Goal: Communication & Community: Share content

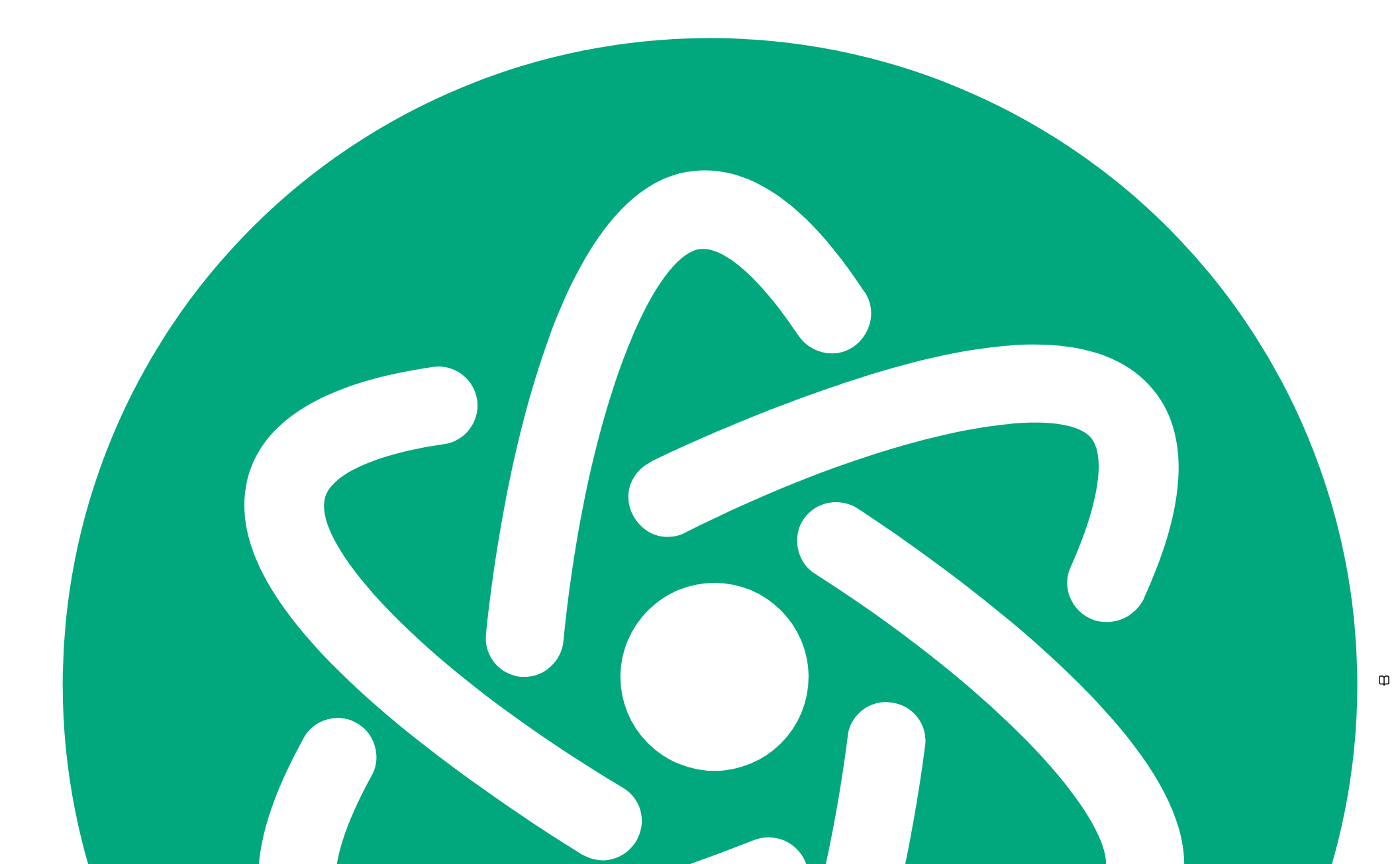
scroll to position [554, 0]
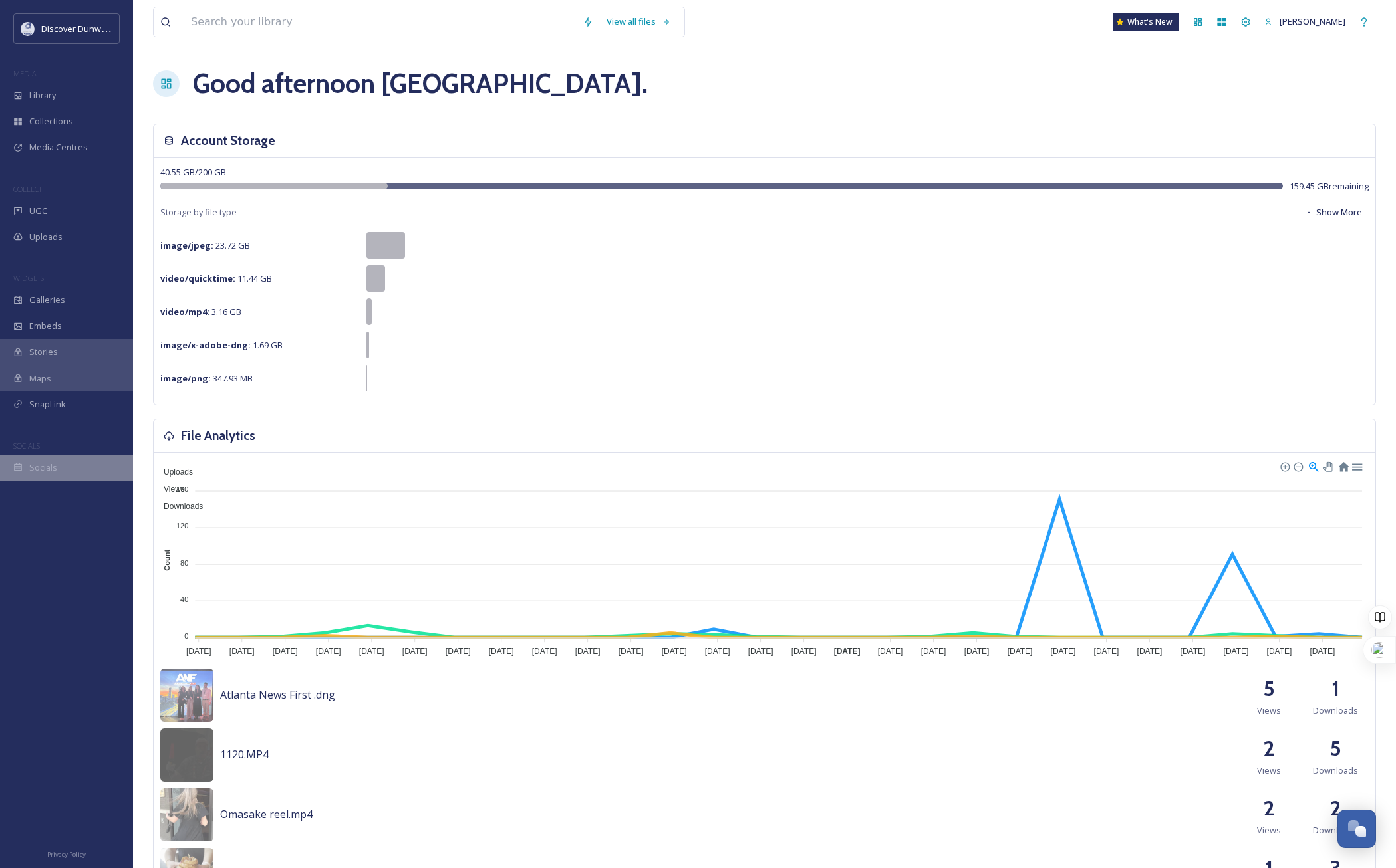
click at [55, 460] on div "Socials" at bounding box center [67, 467] width 133 height 26
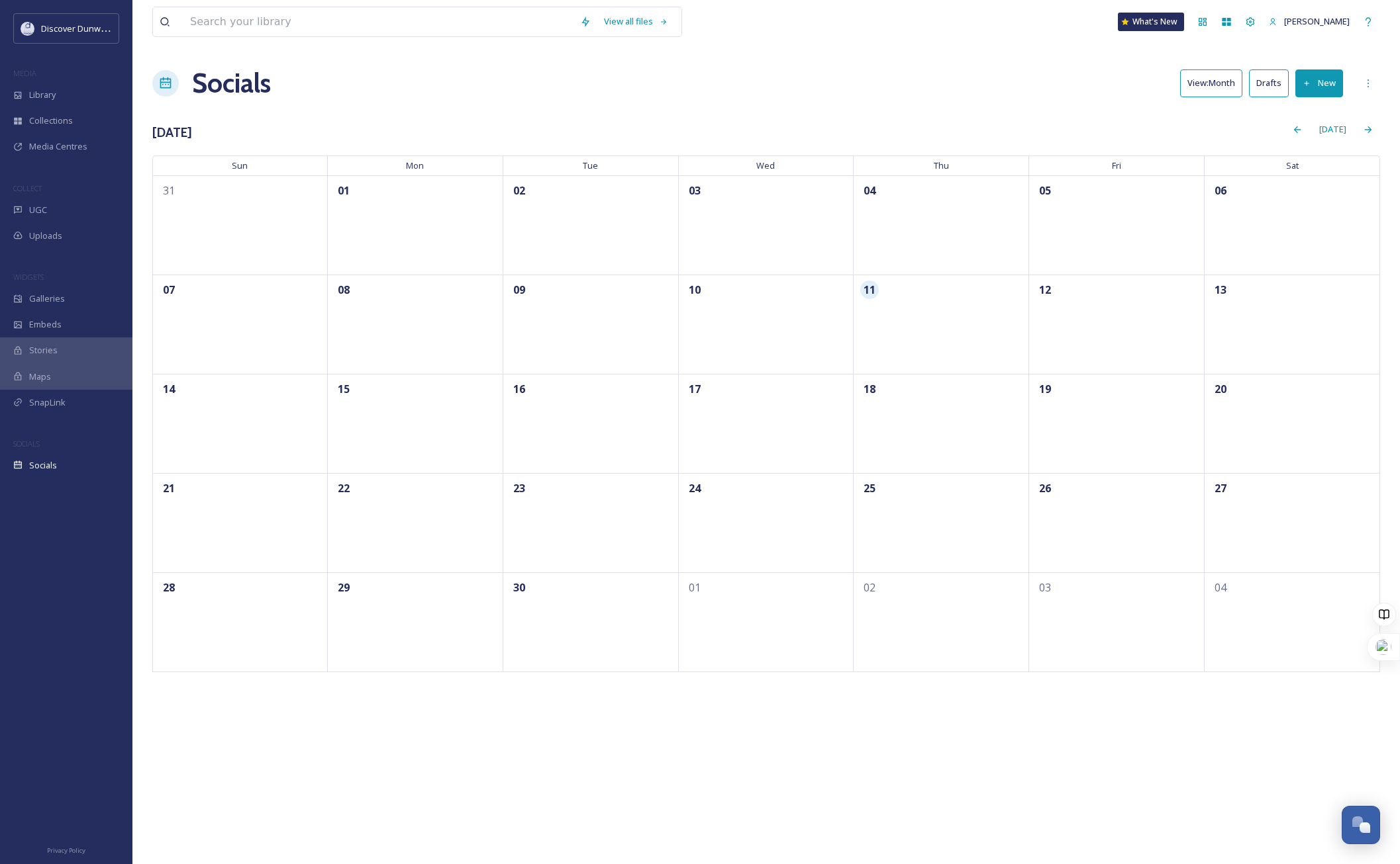
click at [1306, 84] on icon at bounding box center [1306, 83] width 5 height 5
click at [1303, 118] on icon at bounding box center [1302, 114] width 8 height 8
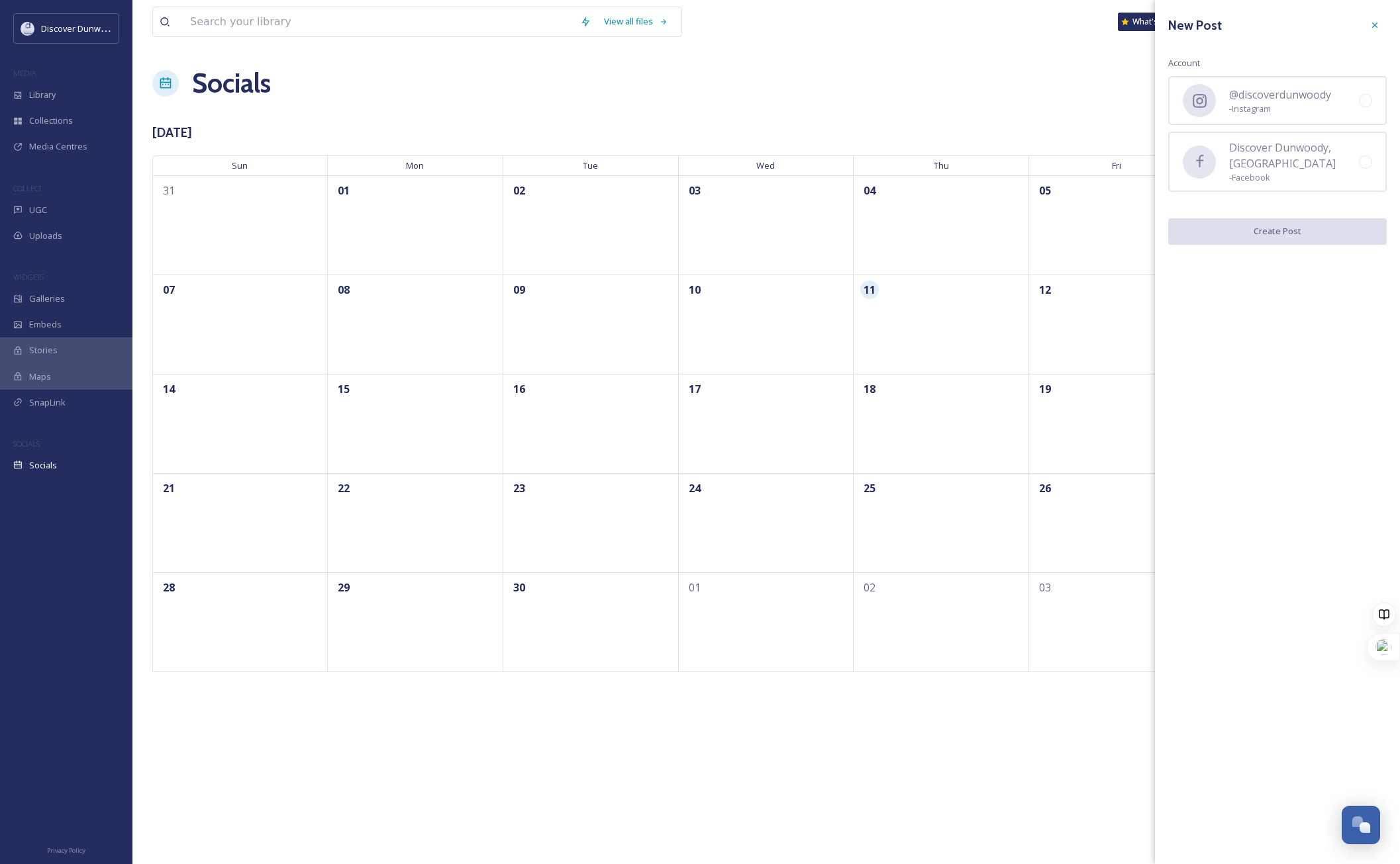
click at [1303, 118] on div "@discoverdunwoody - Instagram" at bounding box center [1278, 100] width 219 height 49
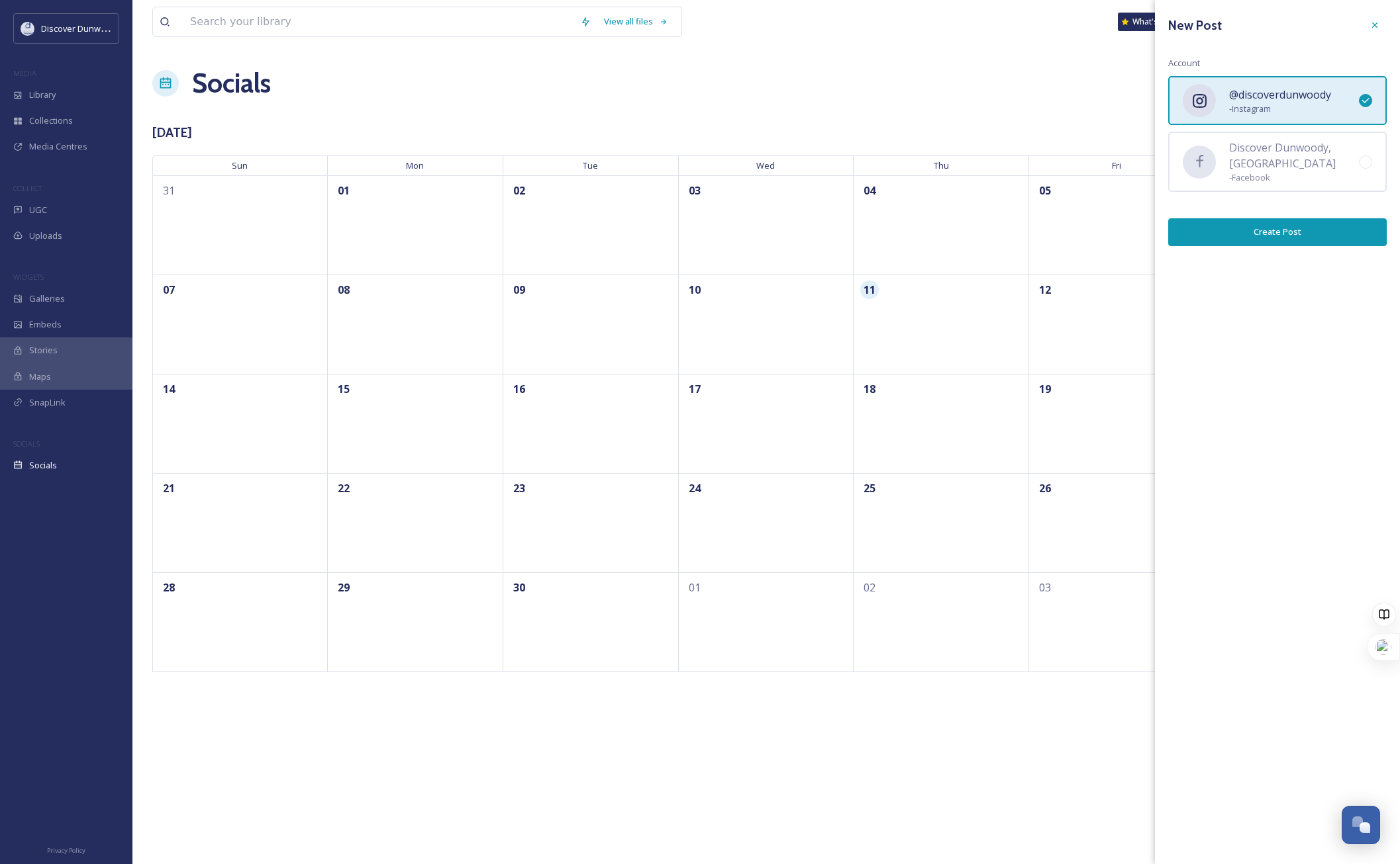
click at [1298, 222] on button "Create Post" at bounding box center [1278, 232] width 219 height 27
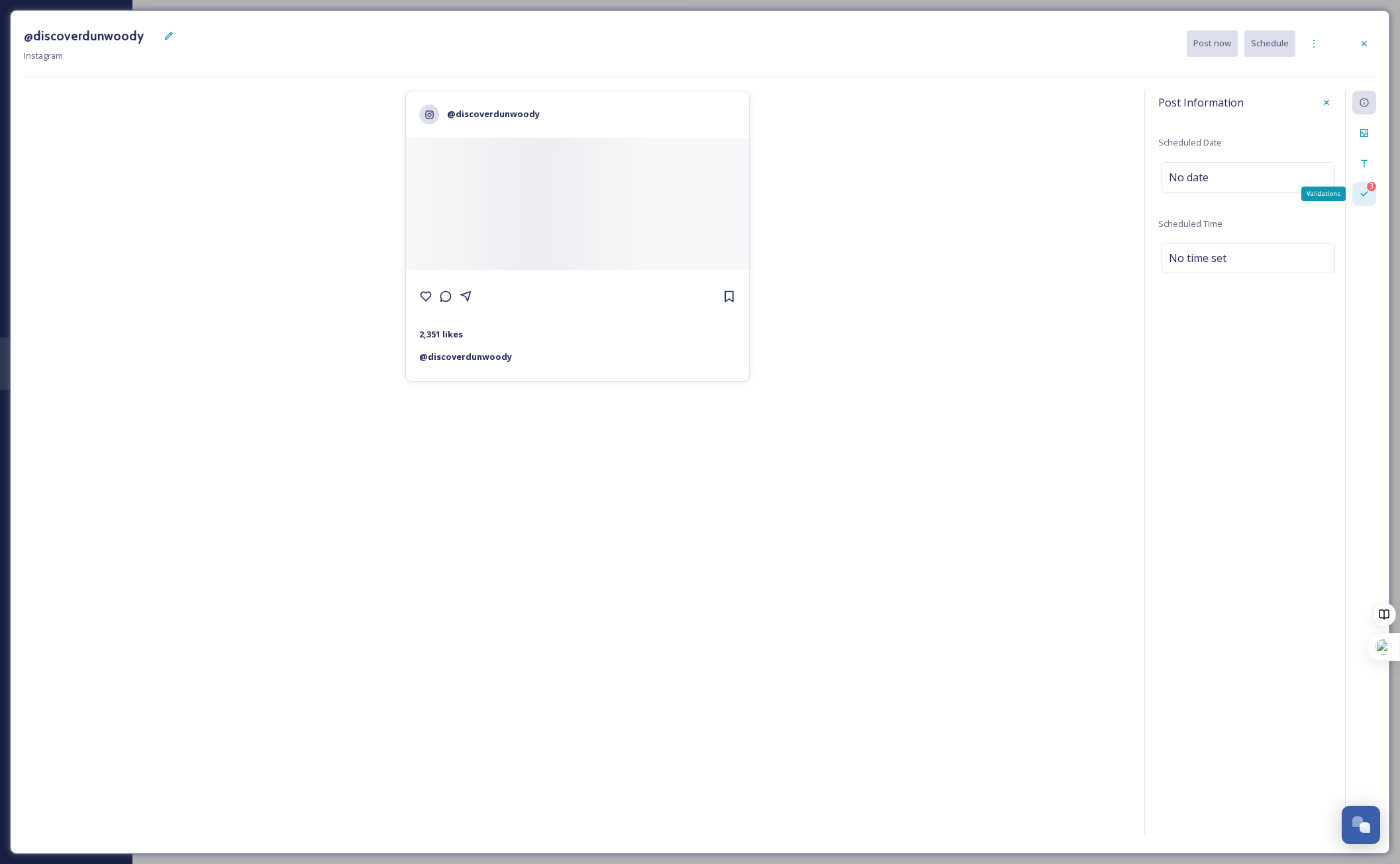
click at [1364, 203] on div "3 Validations" at bounding box center [1365, 194] width 24 height 24
click at [1362, 171] on div "Caption" at bounding box center [1365, 164] width 24 height 24
click at [1177, 301] on span "Tagged Users ( 0 )" at bounding box center [1199, 298] width 69 height 13
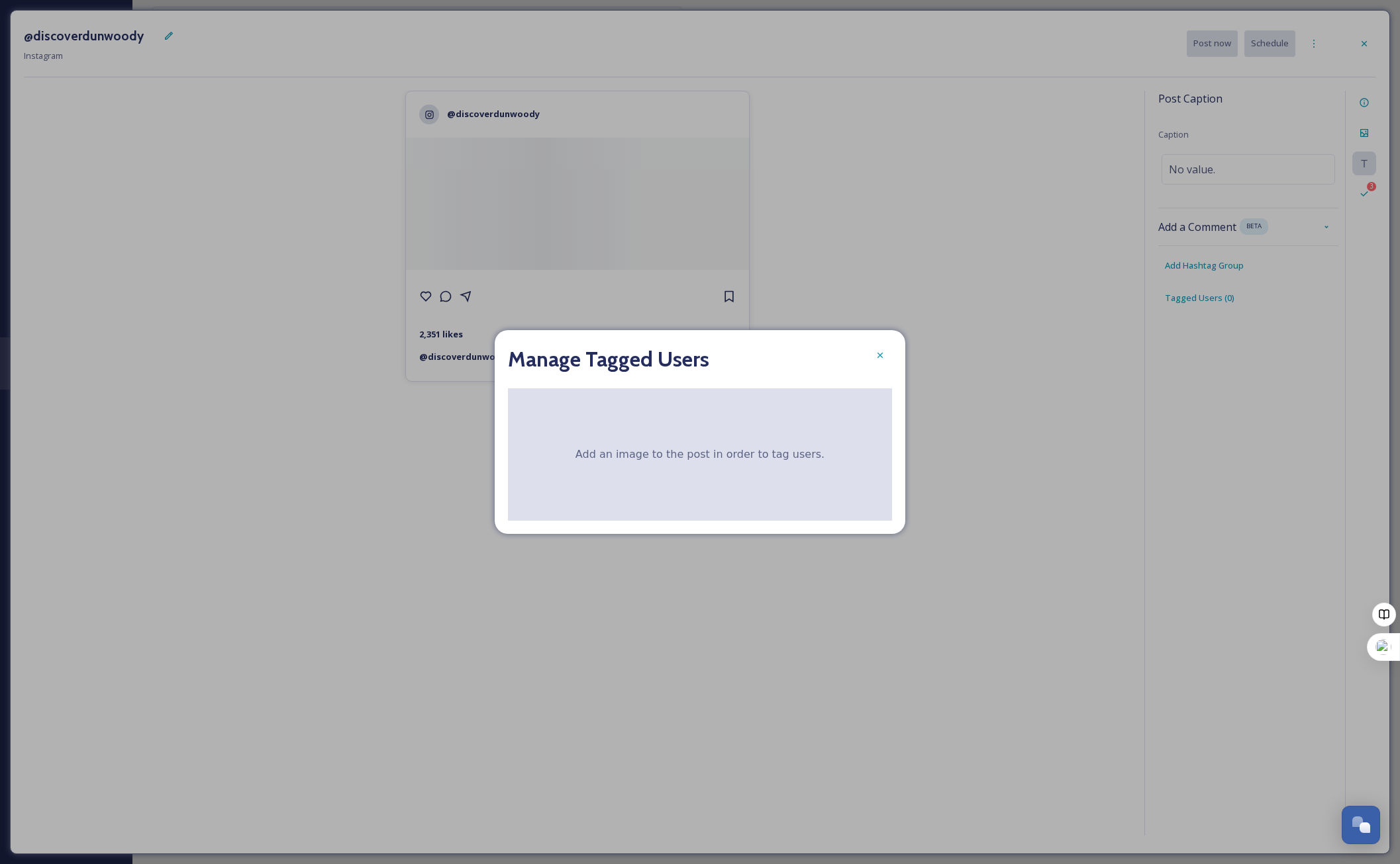
click at [680, 453] on div "Add an image to the post in order to tag users." at bounding box center [699, 455] width 384 height 133
click at [870, 354] on div at bounding box center [880, 356] width 24 height 24
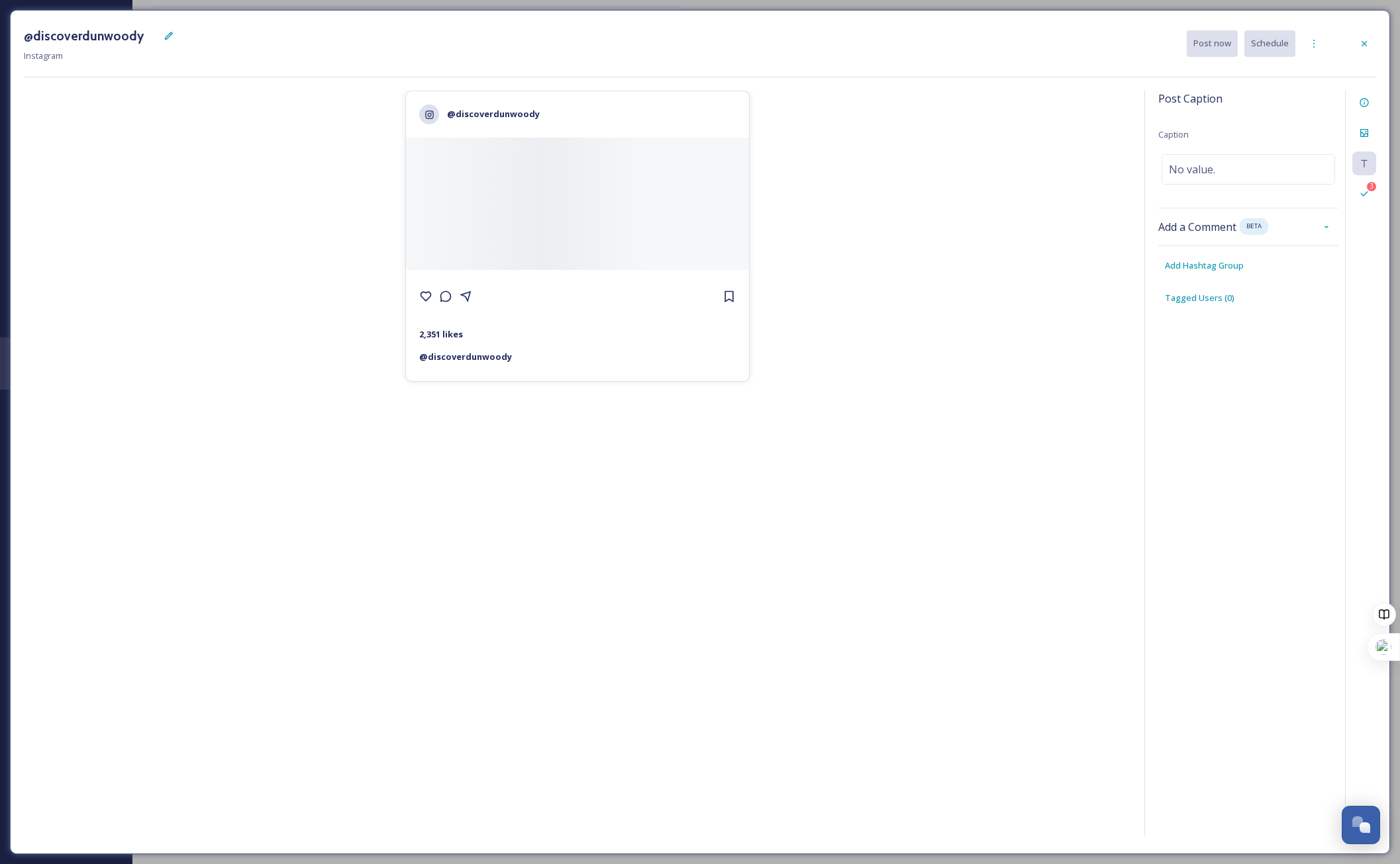
click at [870, 354] on div "@discoverdunwoody 2,351 likes @ discoverdunwoody" at bounding box center [578, 465] width 1107 height 750
click at [1204, 164] on span "No value." at bounding box center [1191, 169] width 46 height 16
click at [1365, 131] on icon at bounding box center [1364, 133] width 8 height 8
click at [1214, 168] on div at bounding box center [1195, 188] width 66 height 66
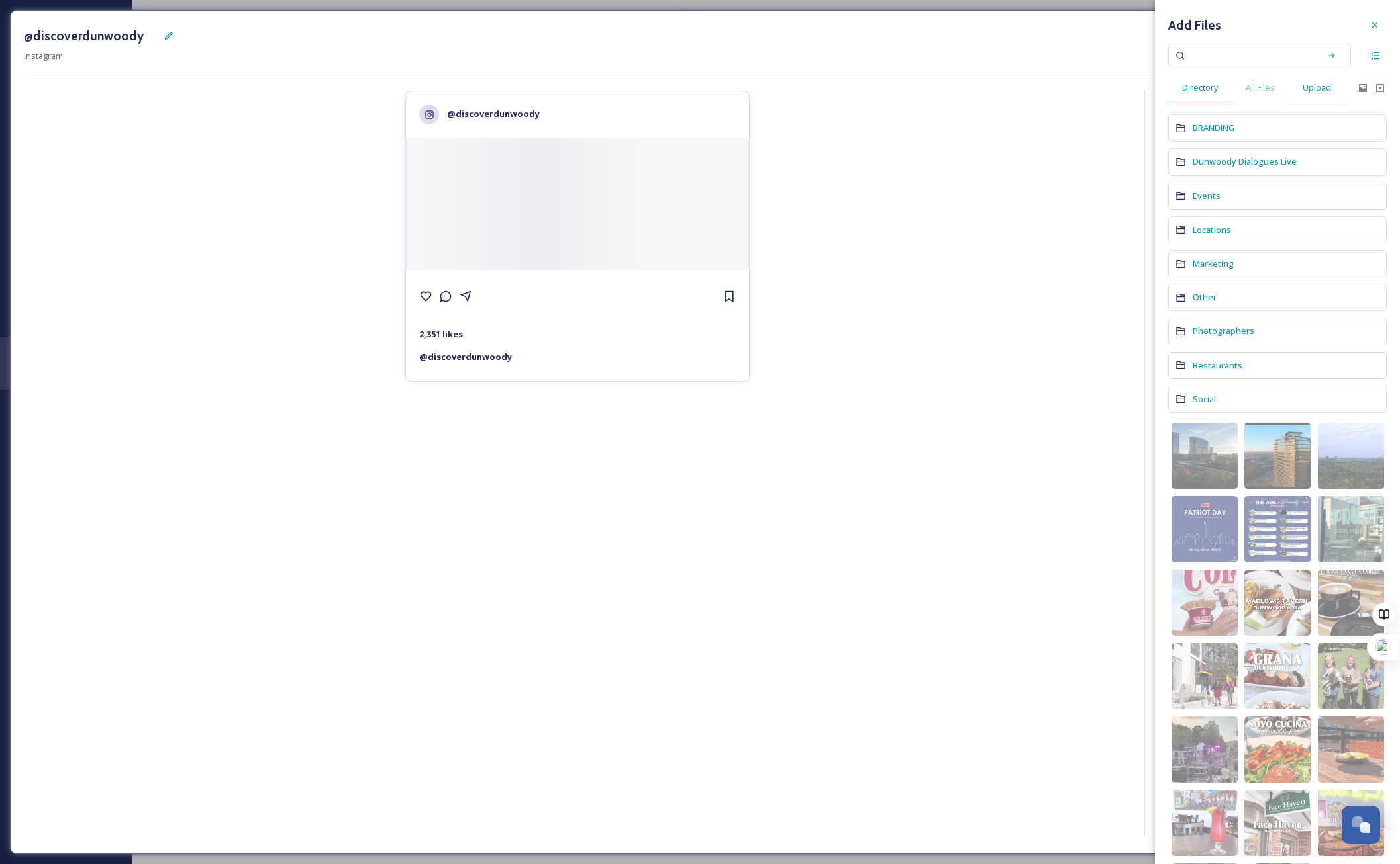
click at [1294, 89] on div "Upload" at bounding box center [1316, 87] width 57 height 27
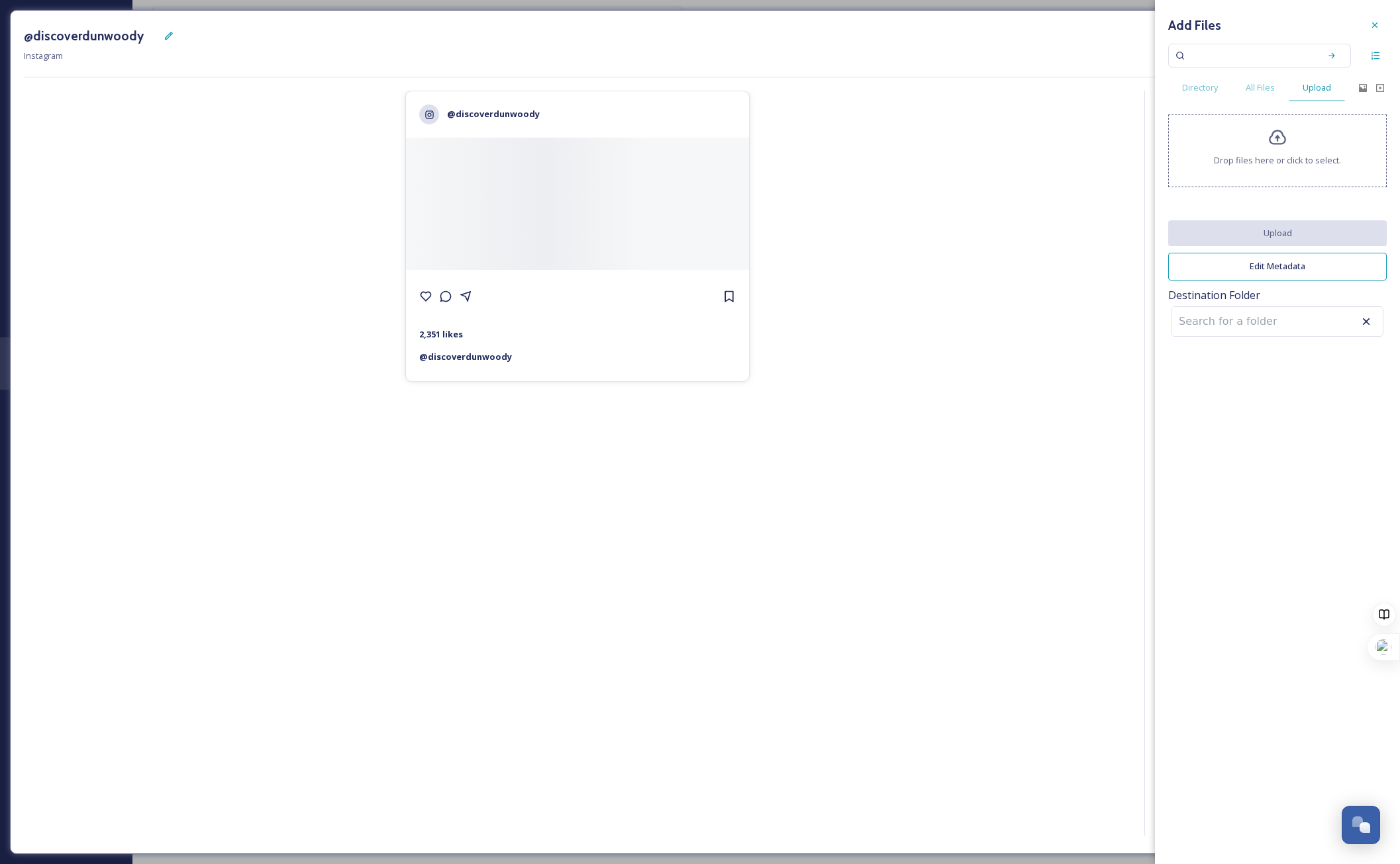
click at [1246, 153] on div "Drop files here or click to select." at bounding box center [1278, 151] width 219 height 73
click at [1279, 165] on span "Drop files here or click to select." at bounding box center [1277, 161] width 127 height 13
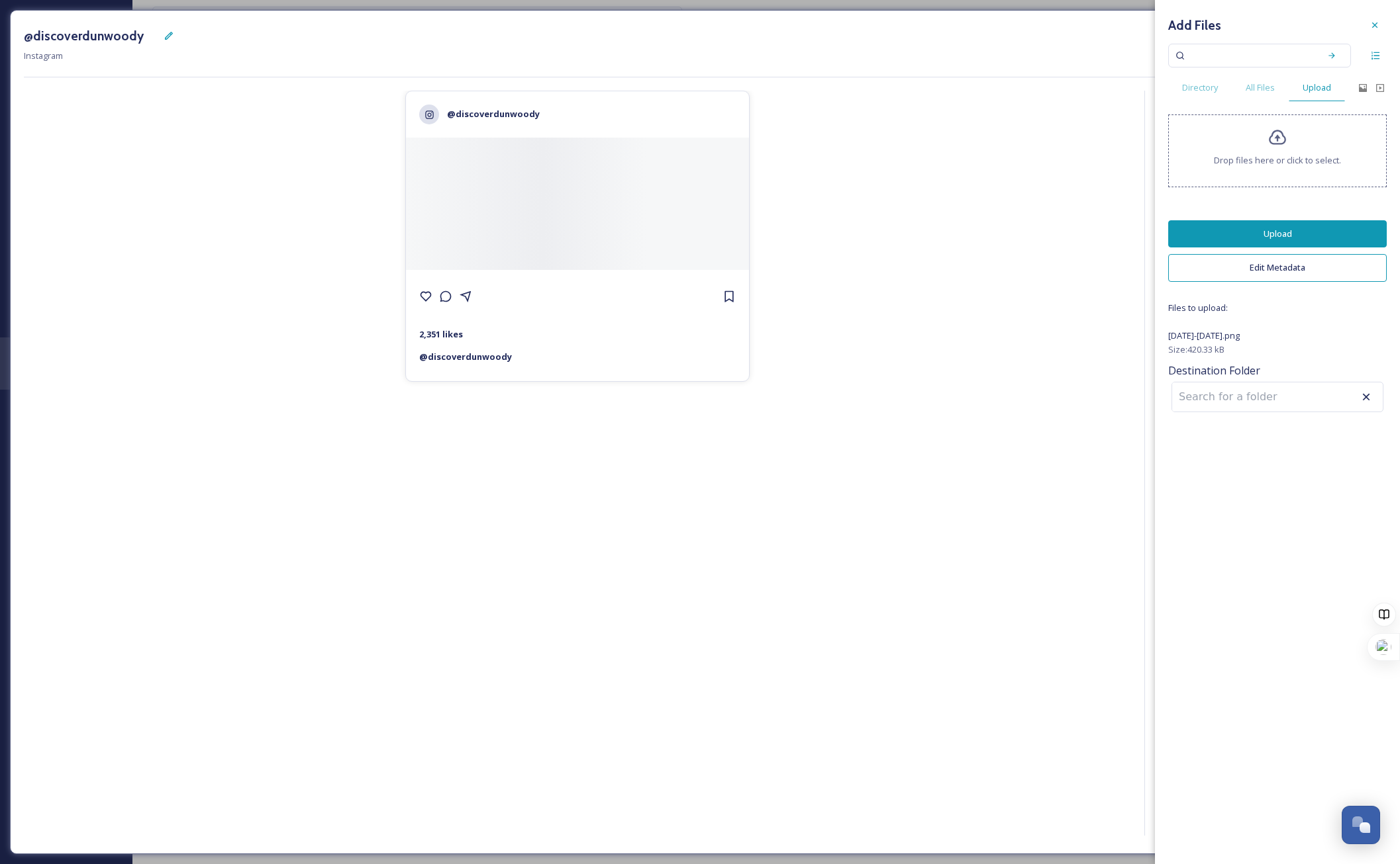
click at [1264, 396] on input at bounding box center [1245, 397] width 146 height 29
click at [519, 187] on div at bounding box center [577, 204] width 343 height 133
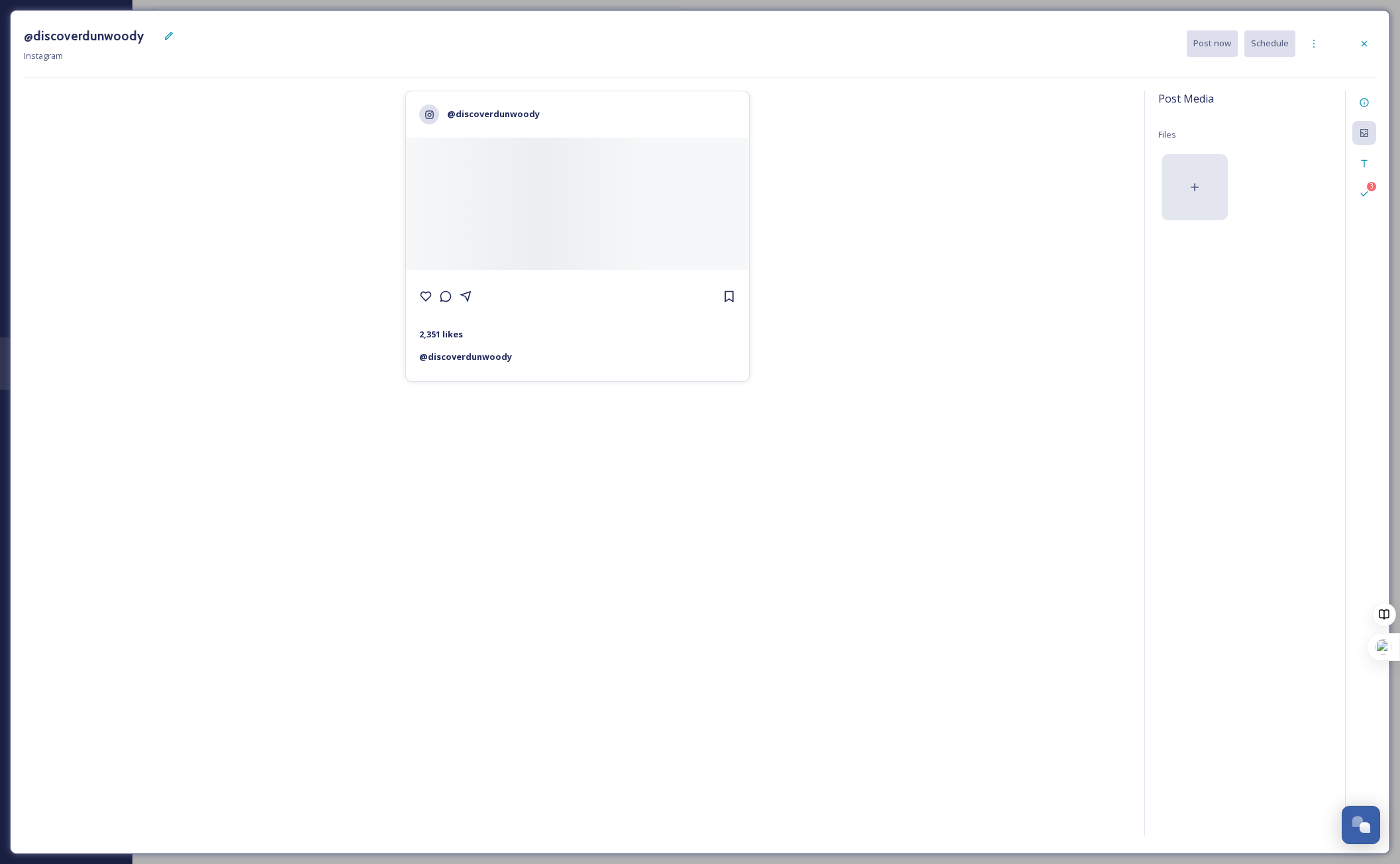
click at [1202, 183] on div at bounding box center [1195, 188] width 66 height 66
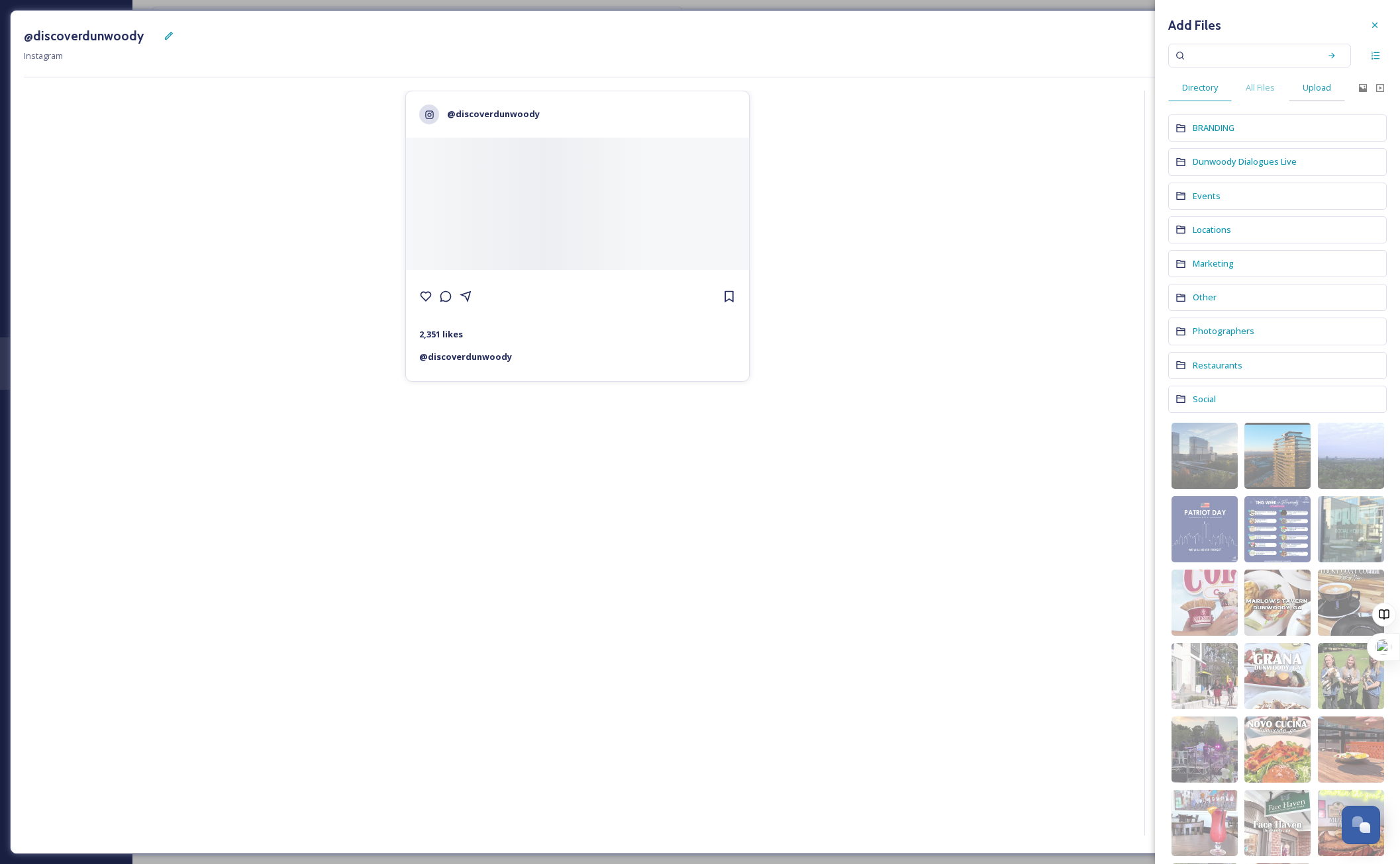
click at [1338, 92] on div "Upload" at bounding box center [1316, 87] width 57 height 27
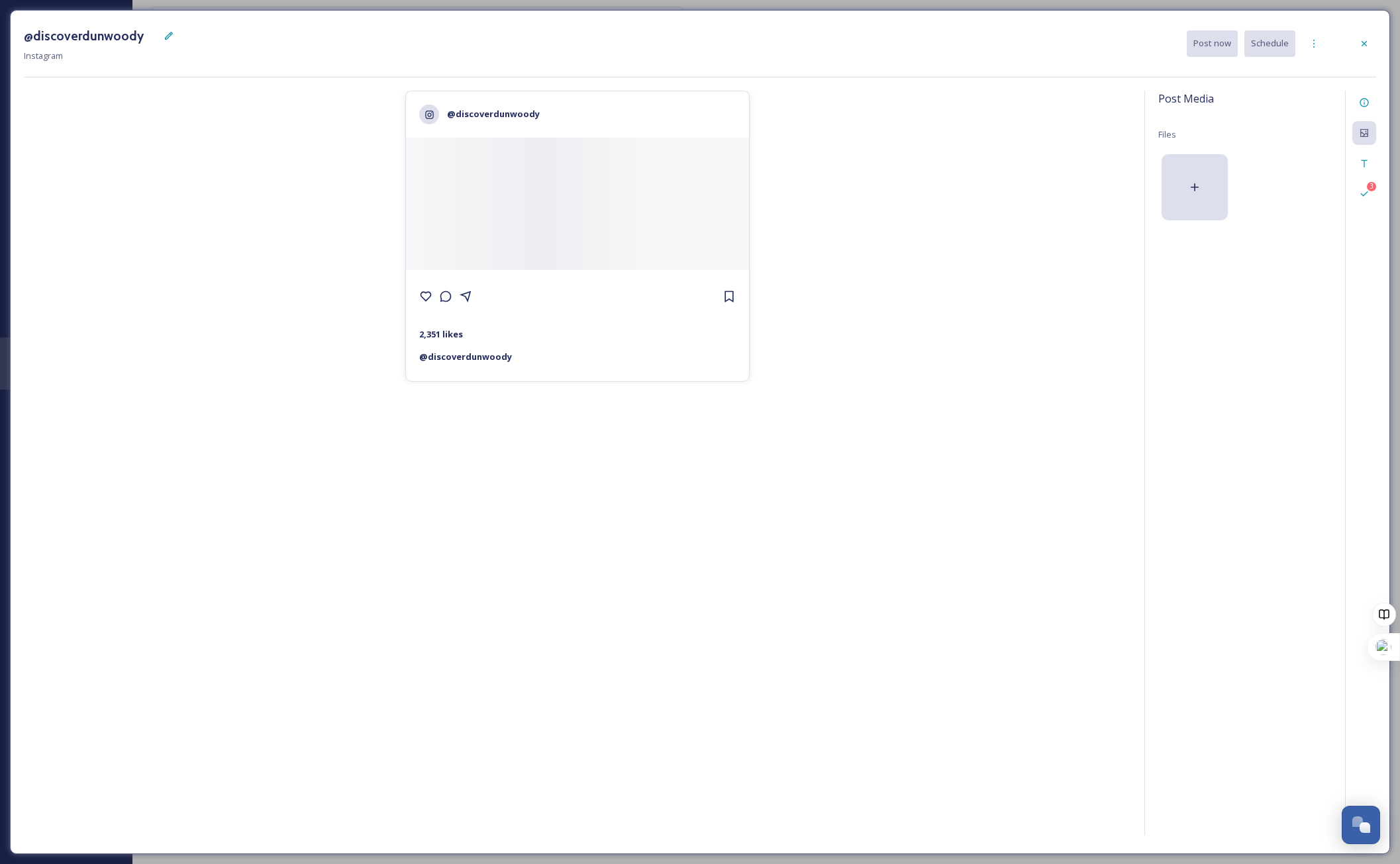
click at [996, 274] on div "@discoverdunwoody 2,351 likes @ discoverdunwoody" at bounding box center [578, 465] width 1107 height 750
click at [1217, 172] on div at bounding box center [1195, 188] width 66 height 66
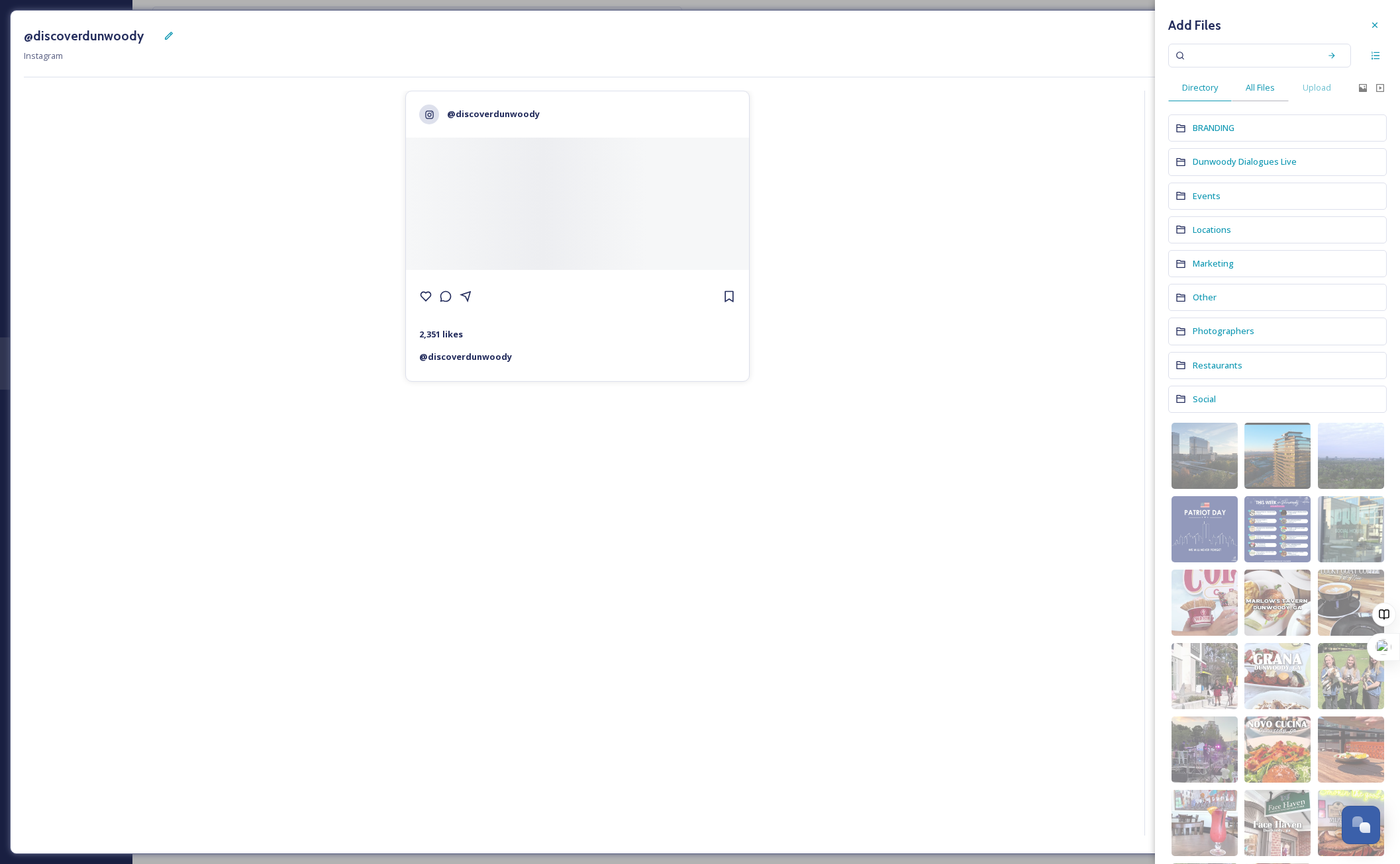
click at [1249, 93] on span "All Files" at bounding box center [1260, 87] width 29 height 13
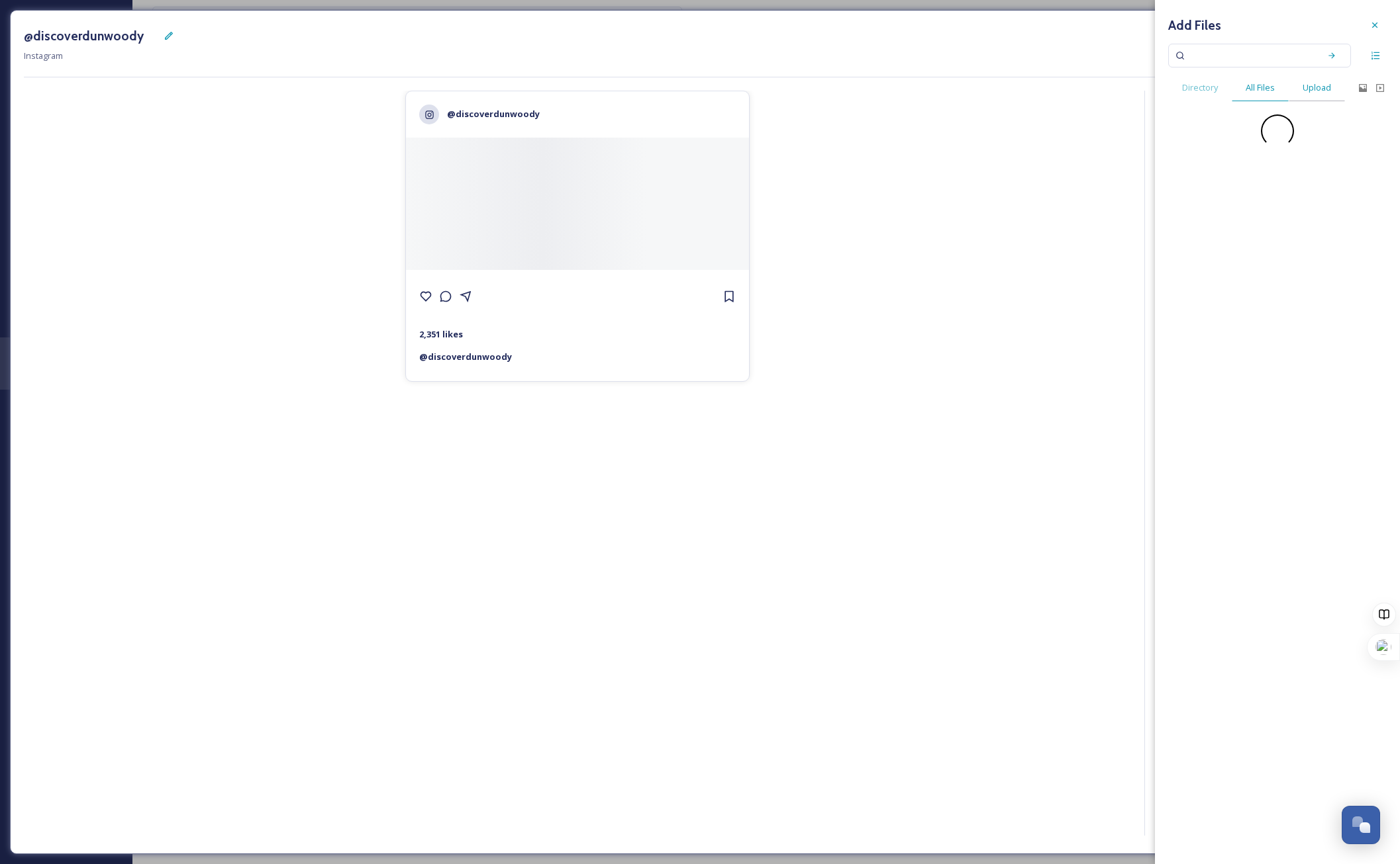
click at [1327, 90] on span "Upload" at bounding box center [1317, 87] width 29 height 13
click at [1249, 143] on div "Drop files here or click to select." at bounding box center [1278, 151] width 219 height 73
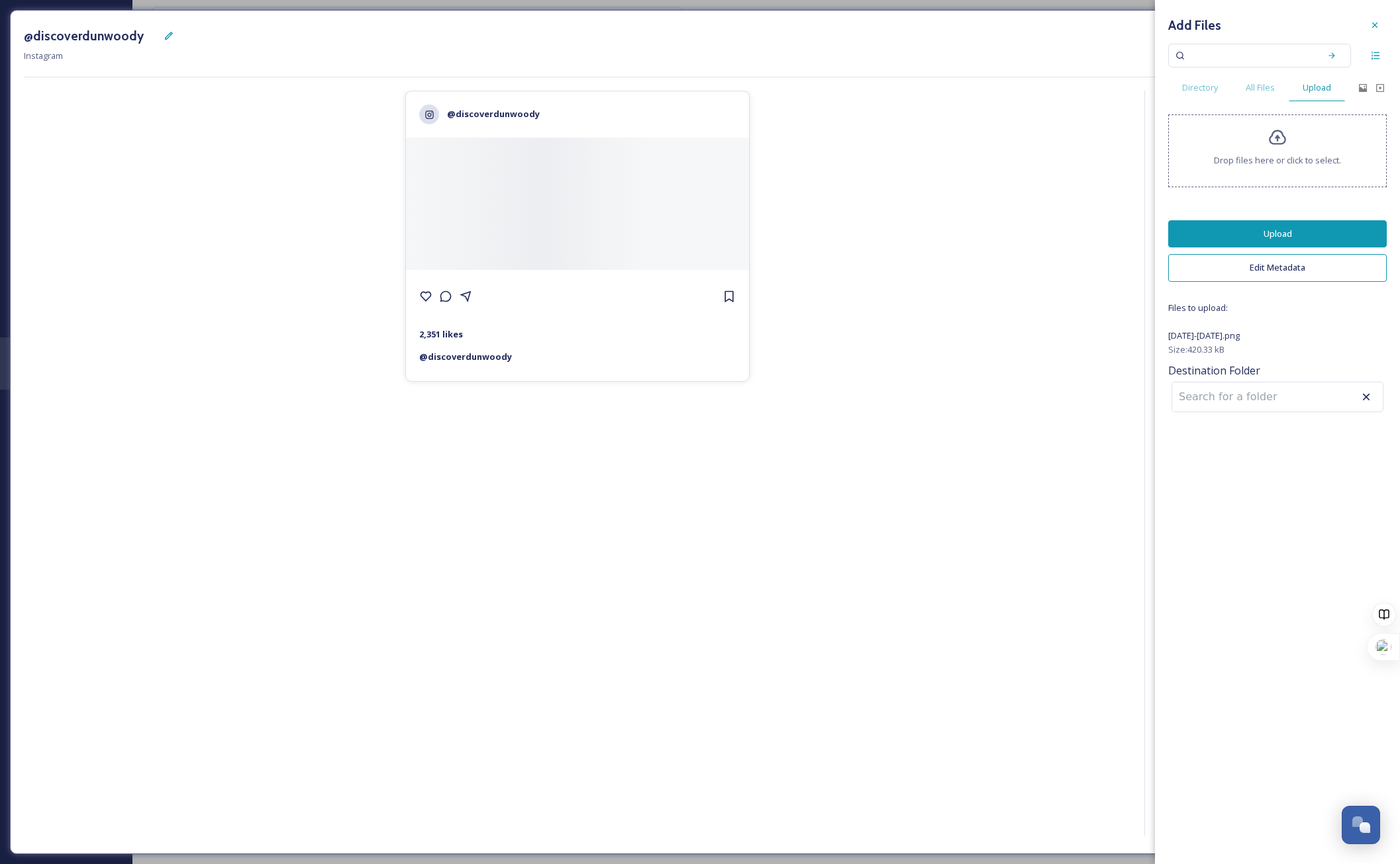
click at [1244, 242] on button "Upload" at bounding box center [1278, 234] width 219 height 27
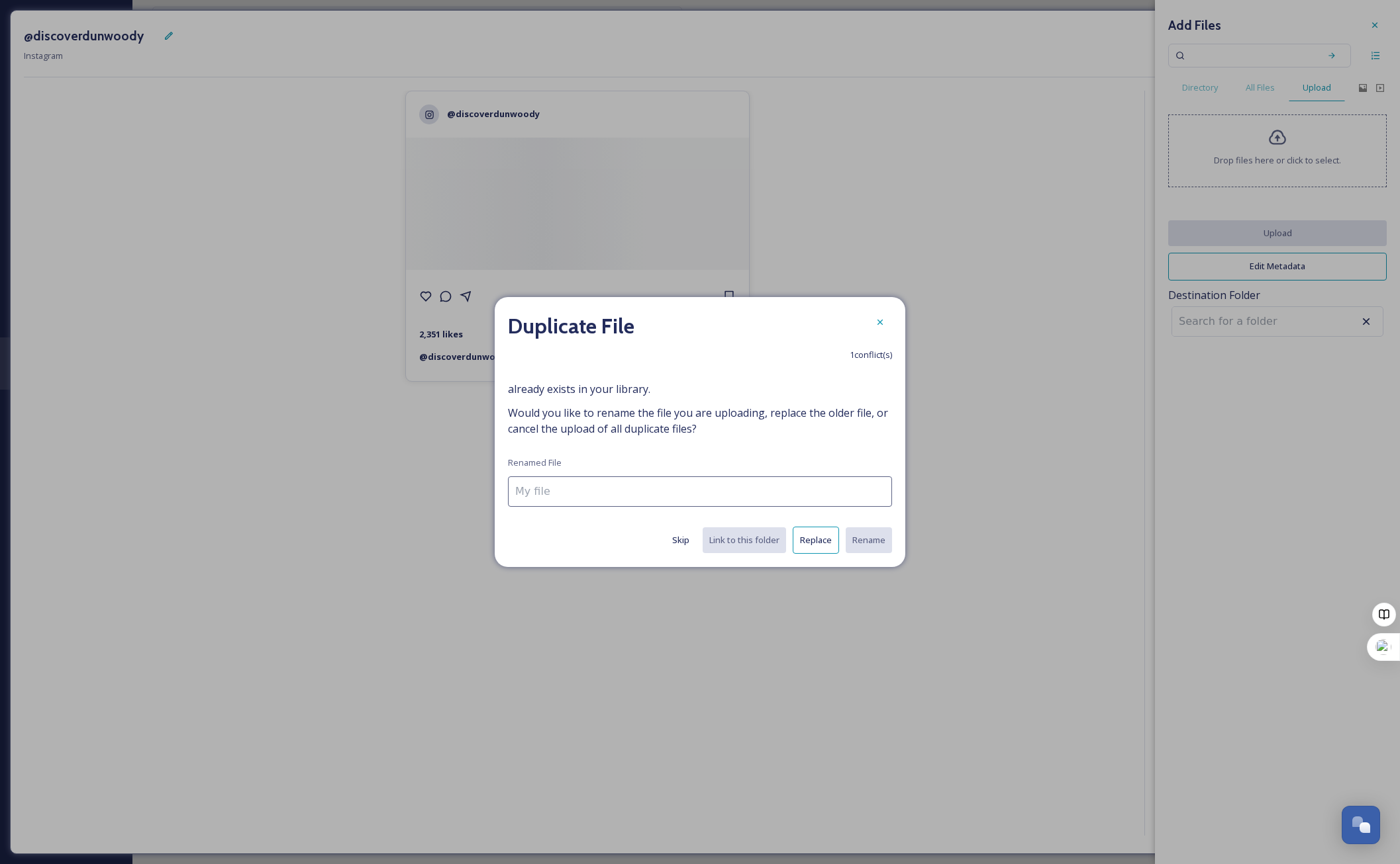
type input "[DATE]-[DATE].png"
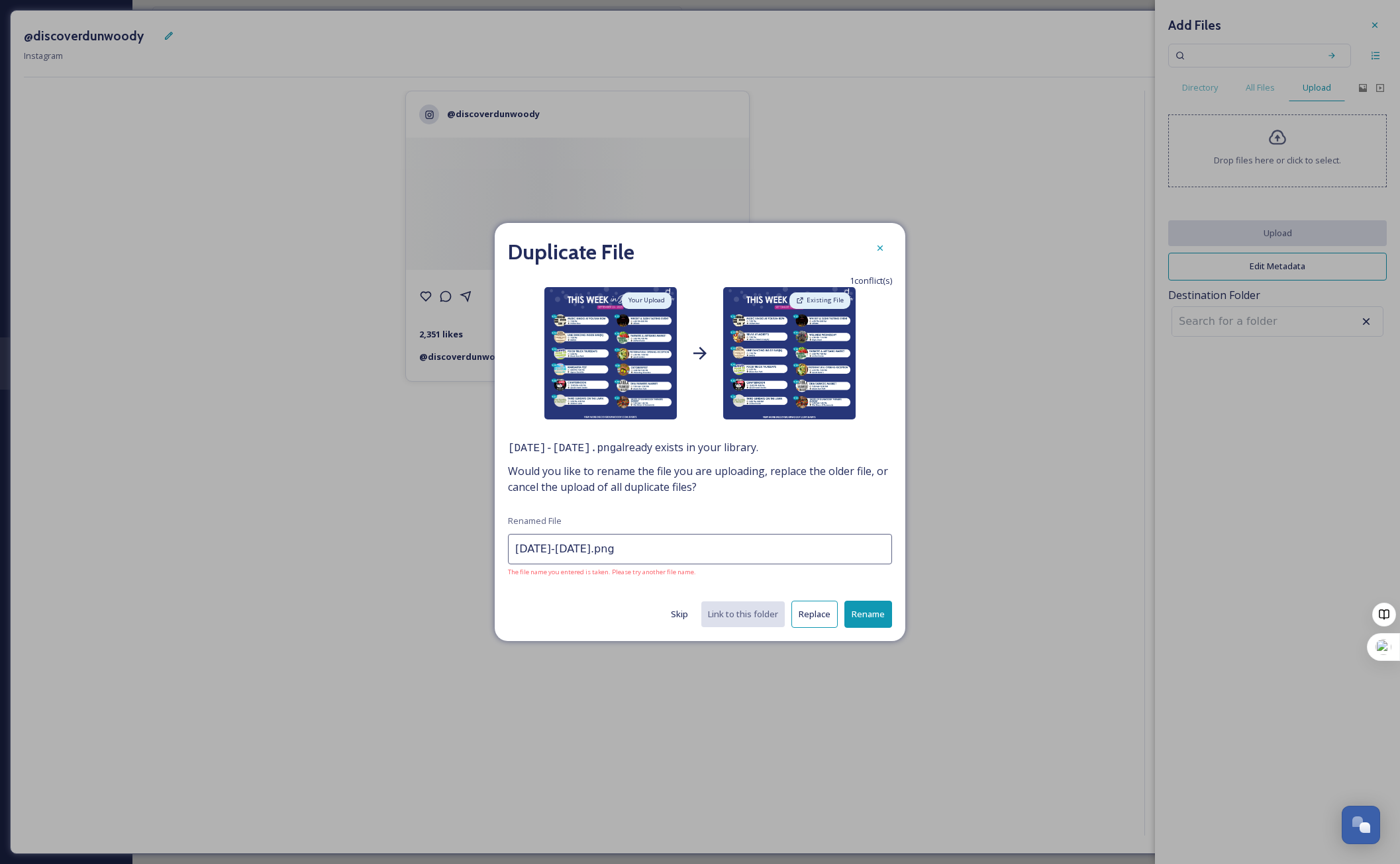
click at [677, 615] on button "Skip" at bounding box center [679, 614] width 30 height 26
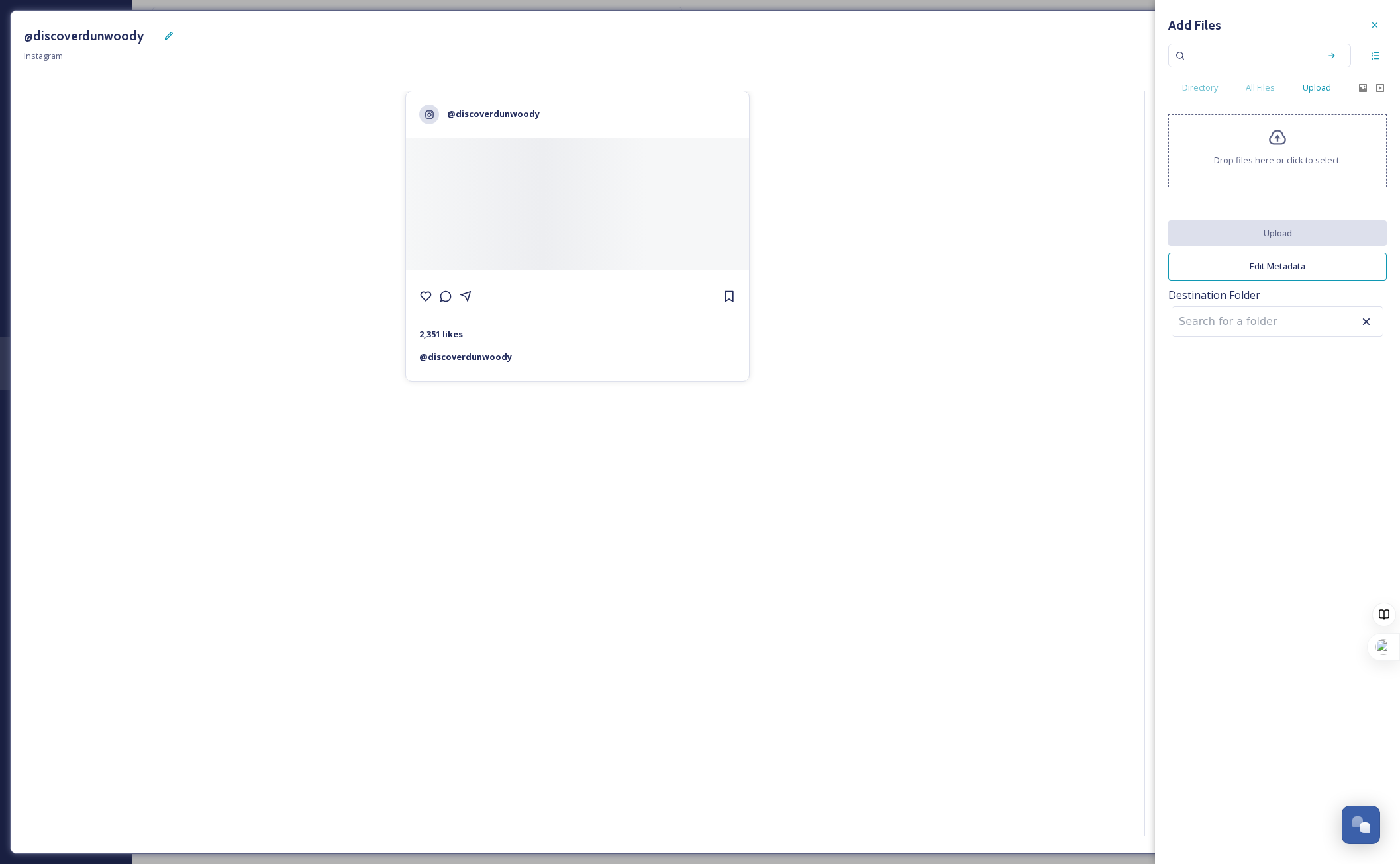
click at [1346, 166] on div "Drop files here or click to select." at bounding box center [1278, 151] width 219 height 73
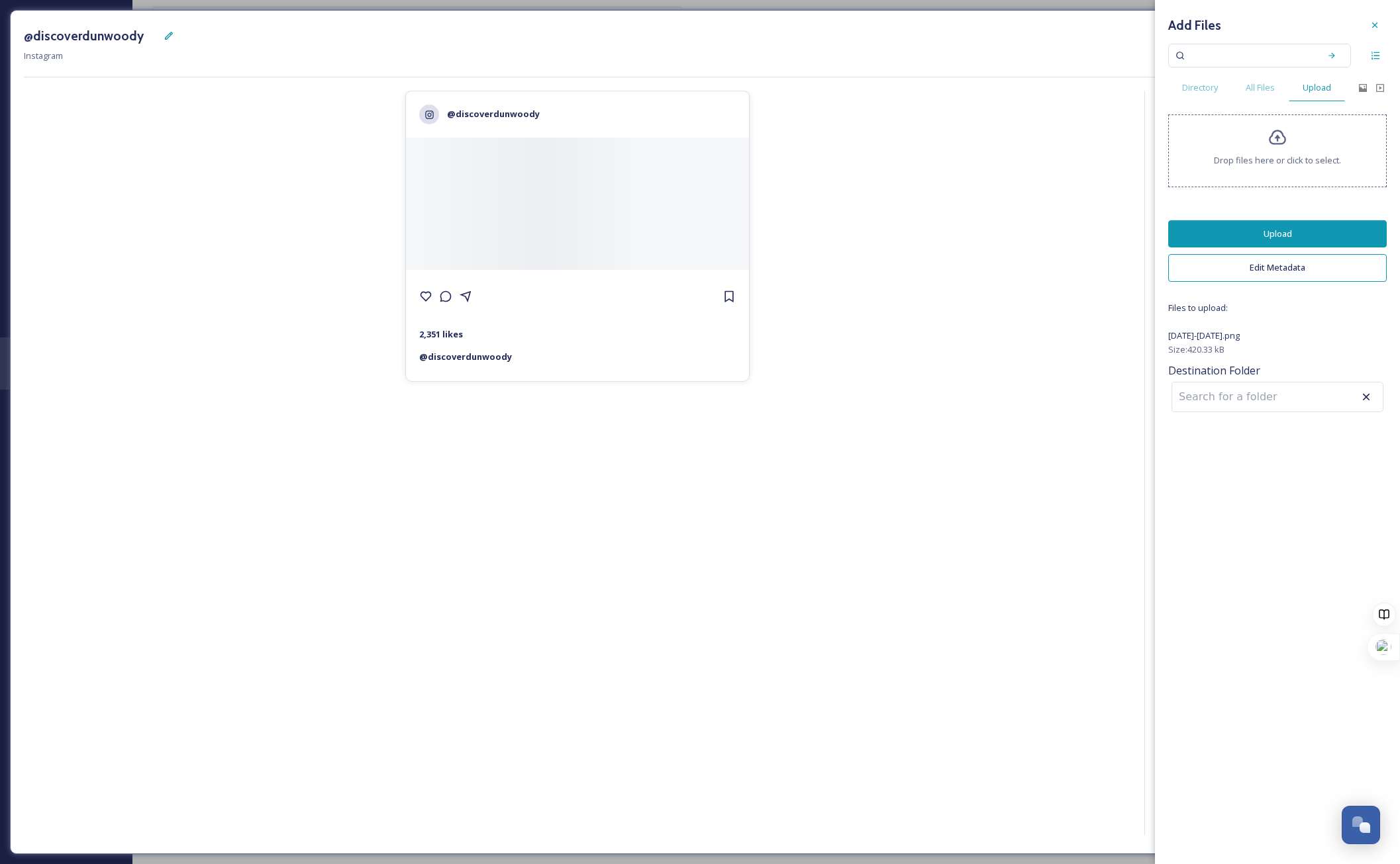
click at [1265, 223] on button "Upload" at bounding box center [1278, 234] width 219 height 27
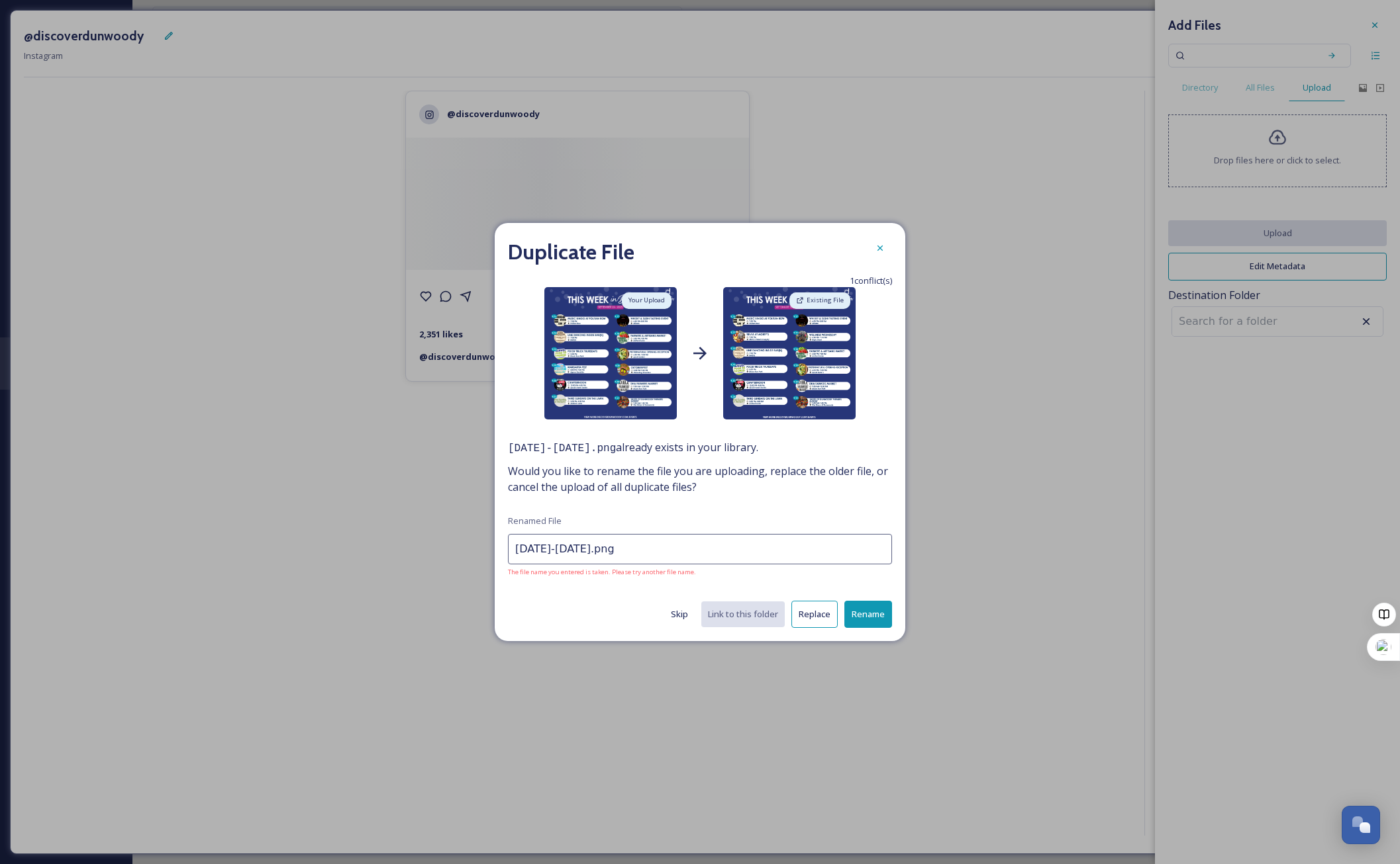
click at [824, 621] on button "Replace" at bounding box center [814, 614] width 46 height 27
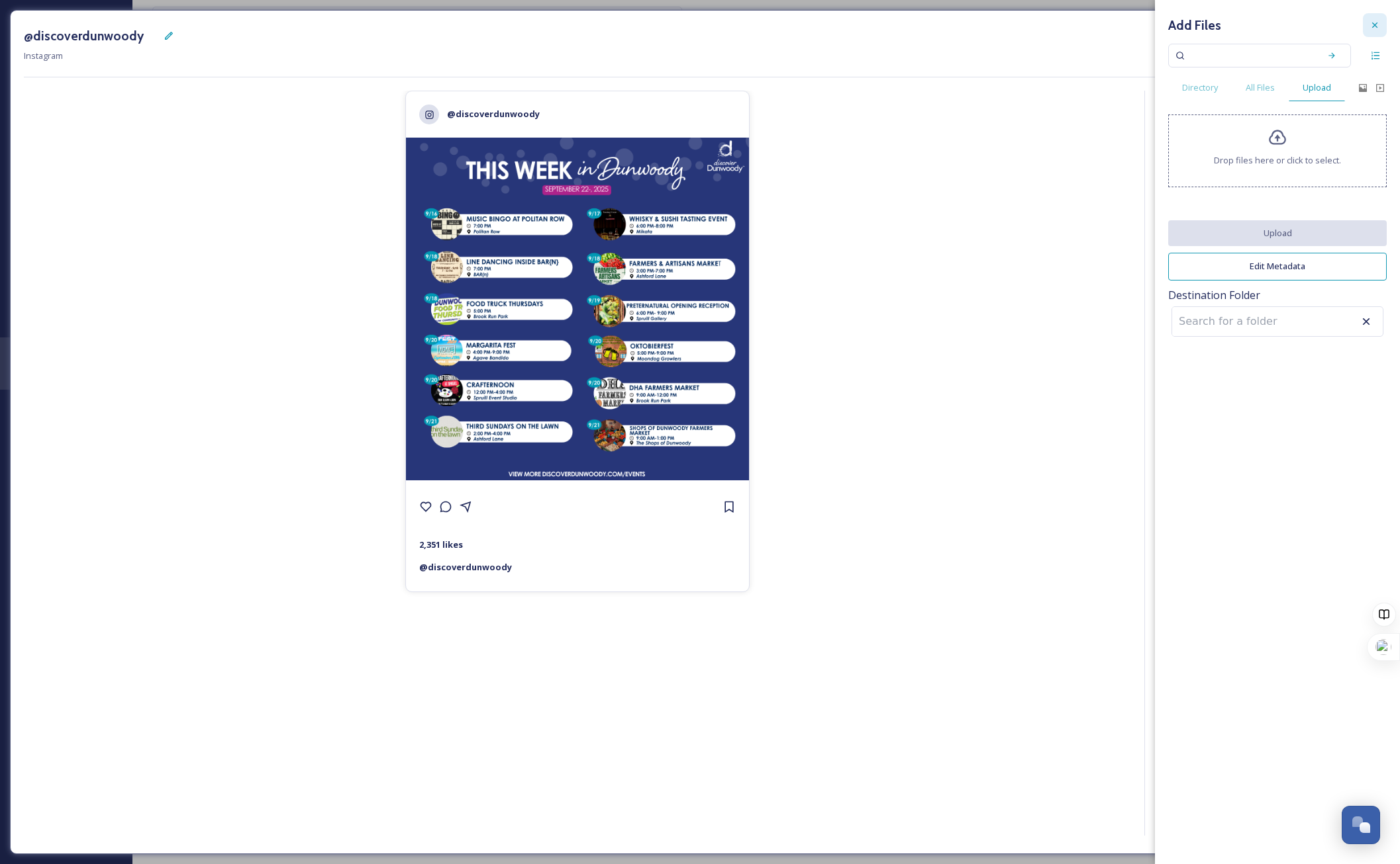
click at [1374, 21] on icon at bounding box center [1374, 25] width 11 height 11
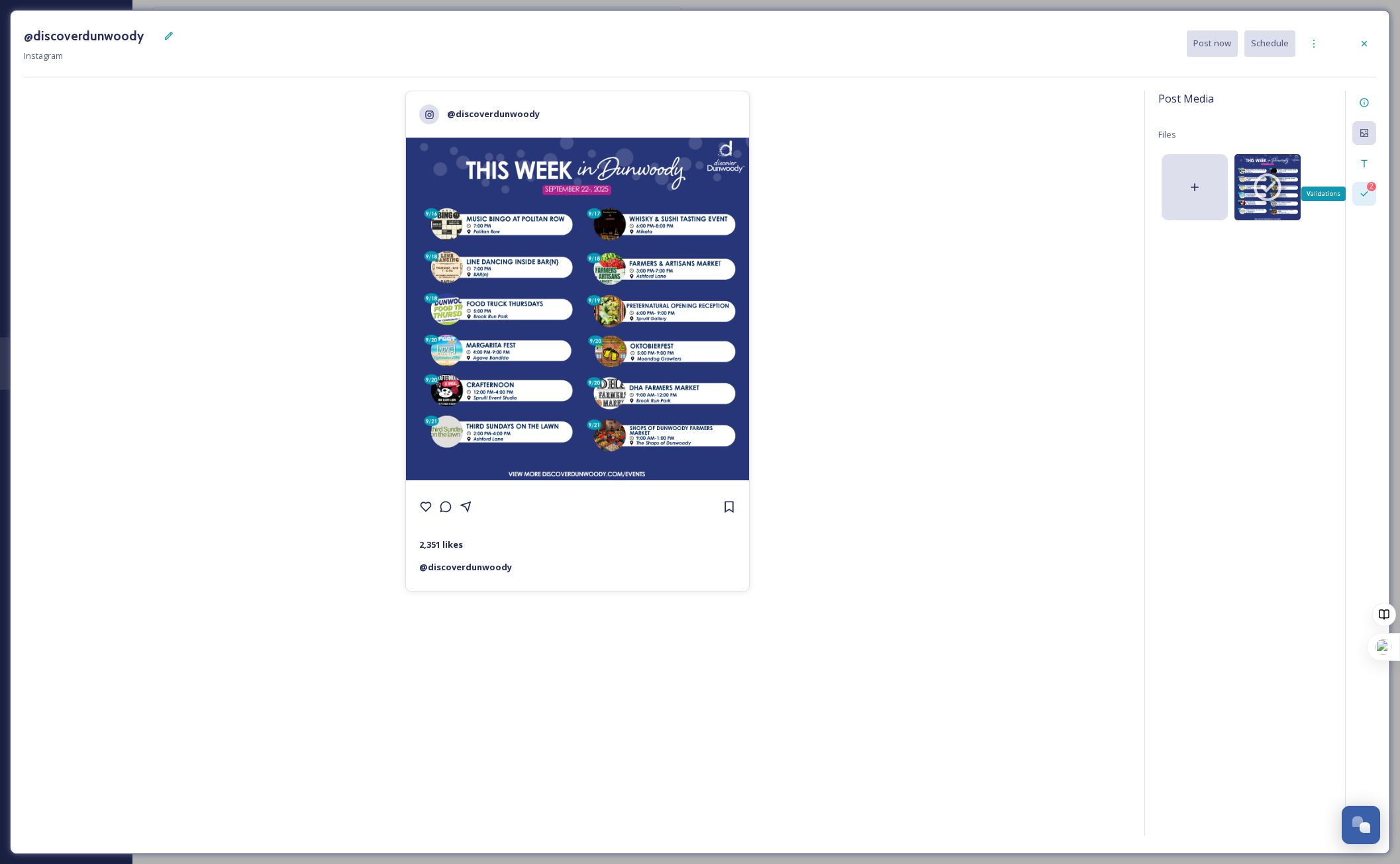
click at [1374, 198] on div "2 Validations" at bounding box center [1365, 194] width 24 height 24
click at [1363, 163] on icon at bounding box center [1364, 164] width 11 height 11
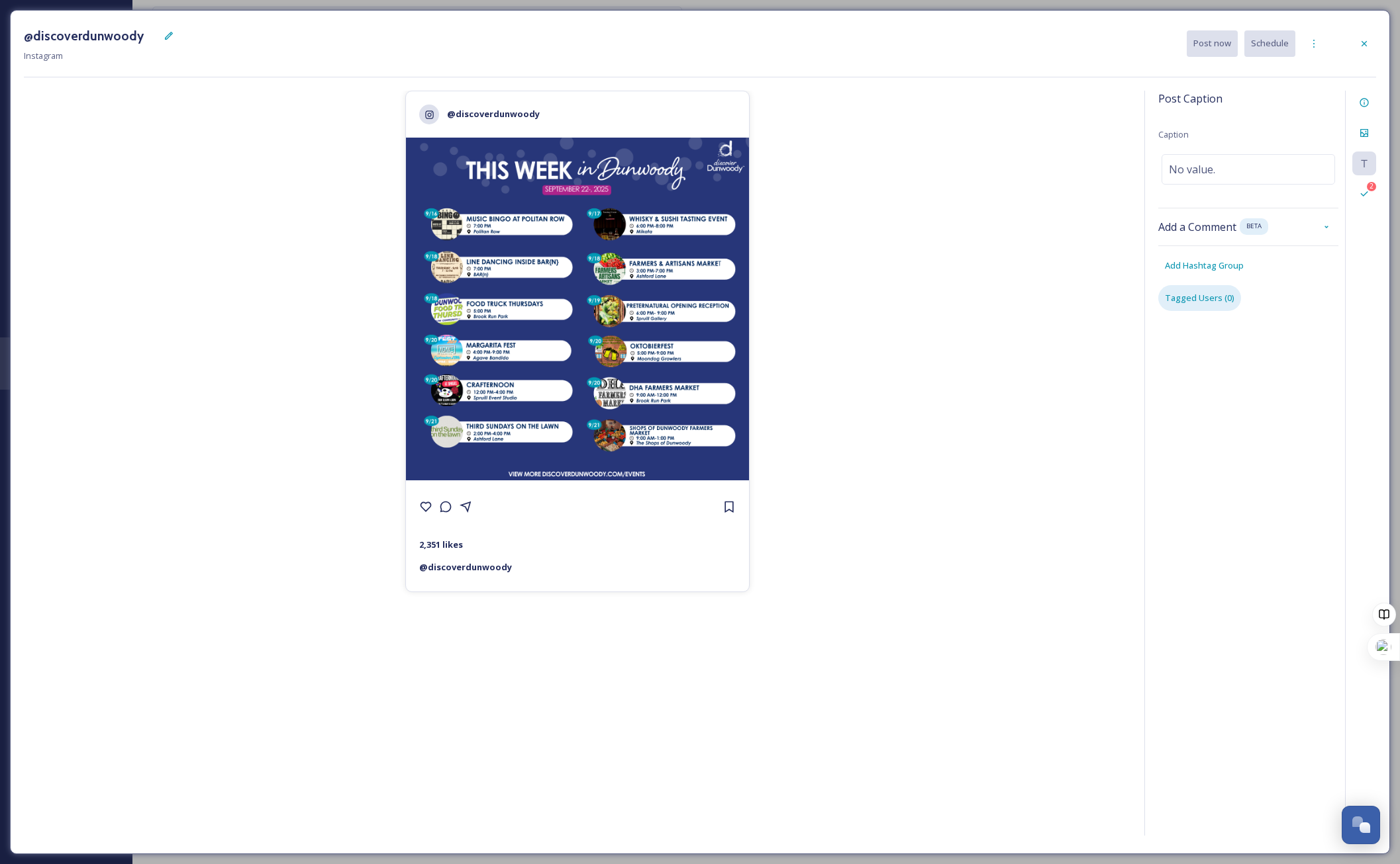
click at [1231, 296] on div "Tagged Users ( 0 )" at bounding box center [1199, 298] width 83 height 26
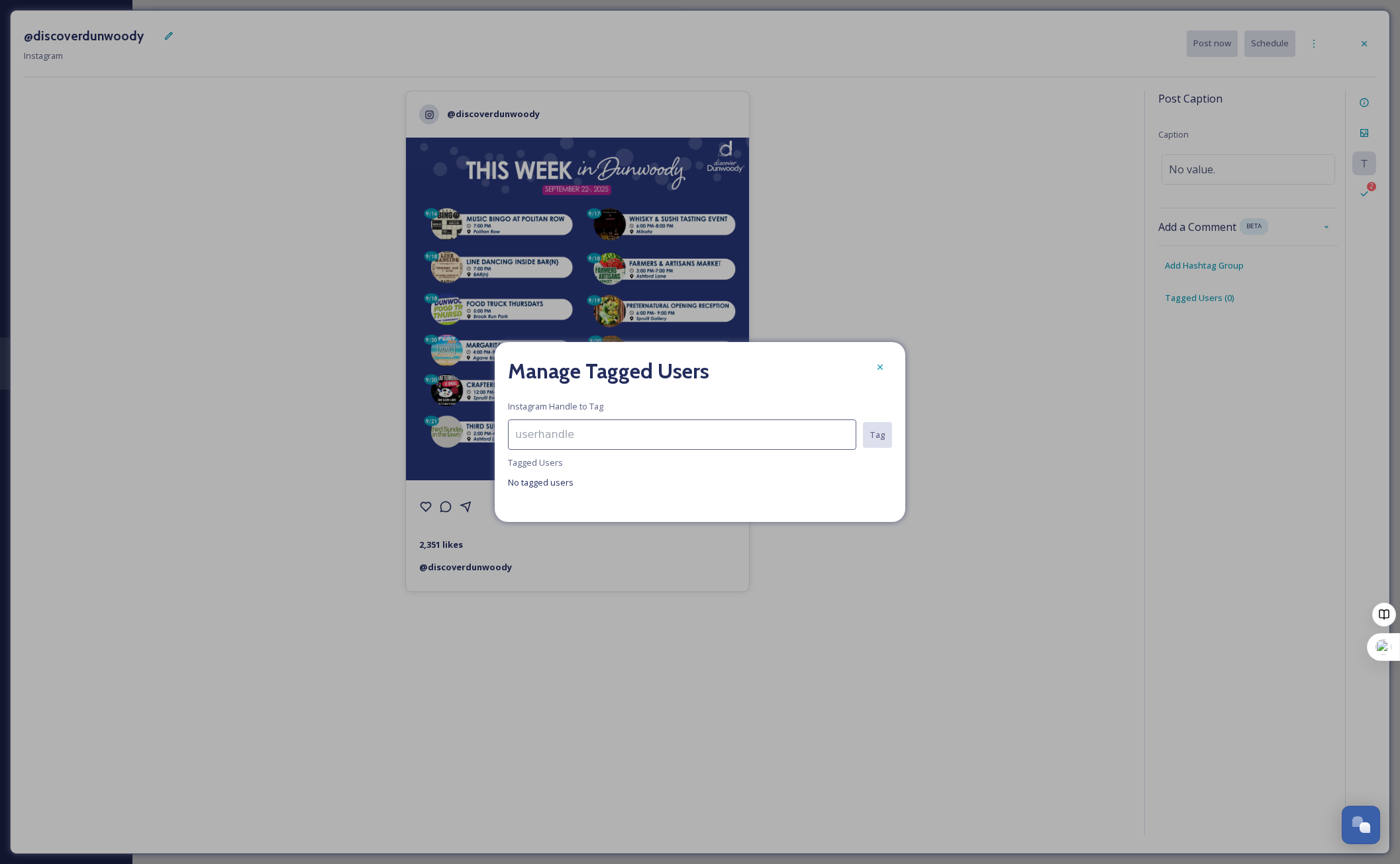
click at [649, 448] on input at bounding box center [682, 435] width 348 height 30
click at [562, 437] on input "POLITAN ROW" at bounding box center [681, 435] width 347 height 30
click at [594, 437] on input "POLITANROW" at bounding box center [681, 435] width 347 height 30
type input "POLITANROW"
click at [873, 473] on div "Manage Tagged Users Instagram Handle to Tag POLITANROW No results found Tag Tag…" at bounding box center [700, 432] width 410 height 180
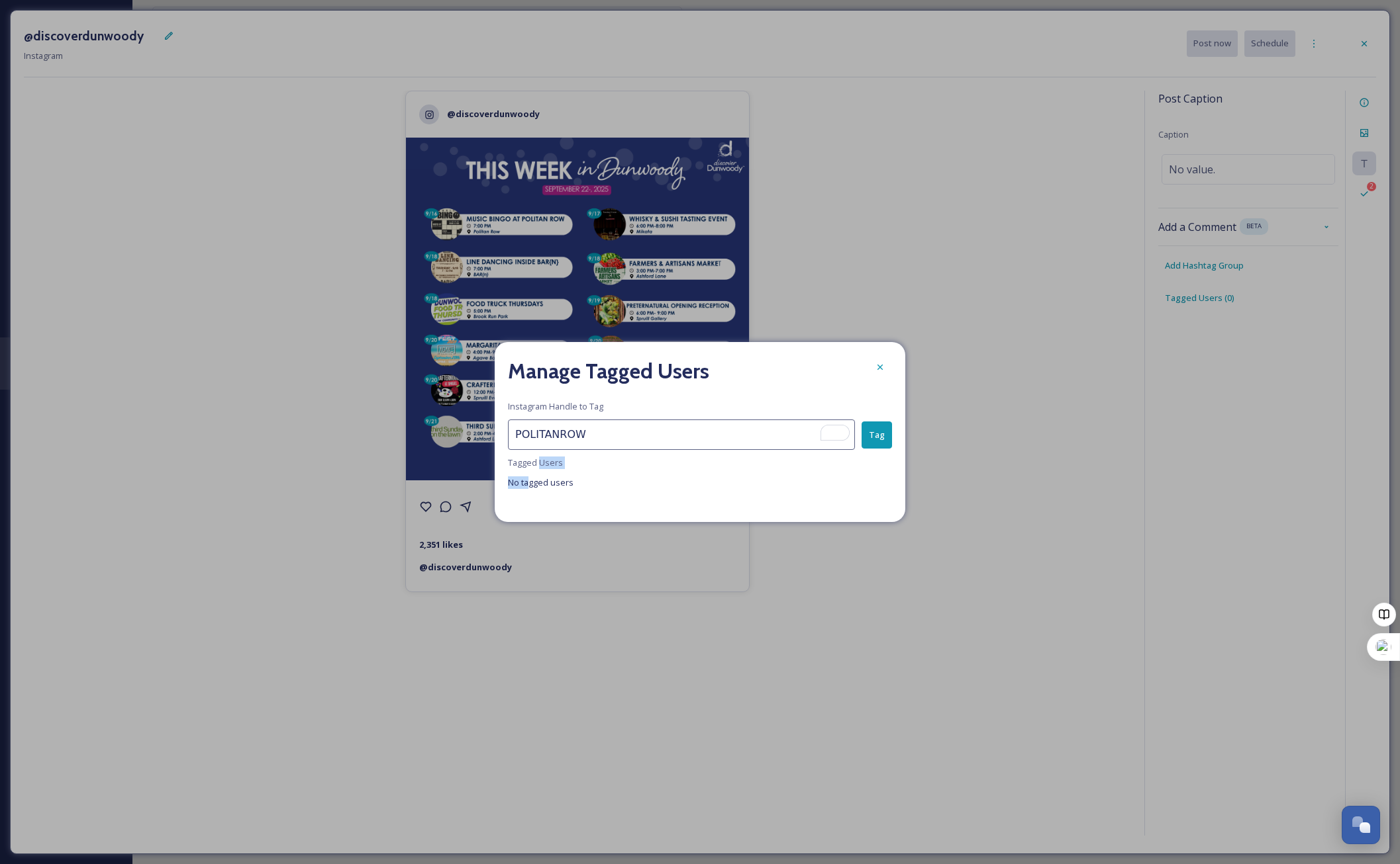
drag, startPoint x: 539, startPoint y: 469, endPoint x: 529, endPoint y: 476, distance: 12.2
type textarea "Users No ta"
click at [529, 476] on div "Manage Tagged Users Instagram Handle to Tag POLITANROW Tag Tagged Users No tagg…" at bounding box center [700, 432] width 410 height 180
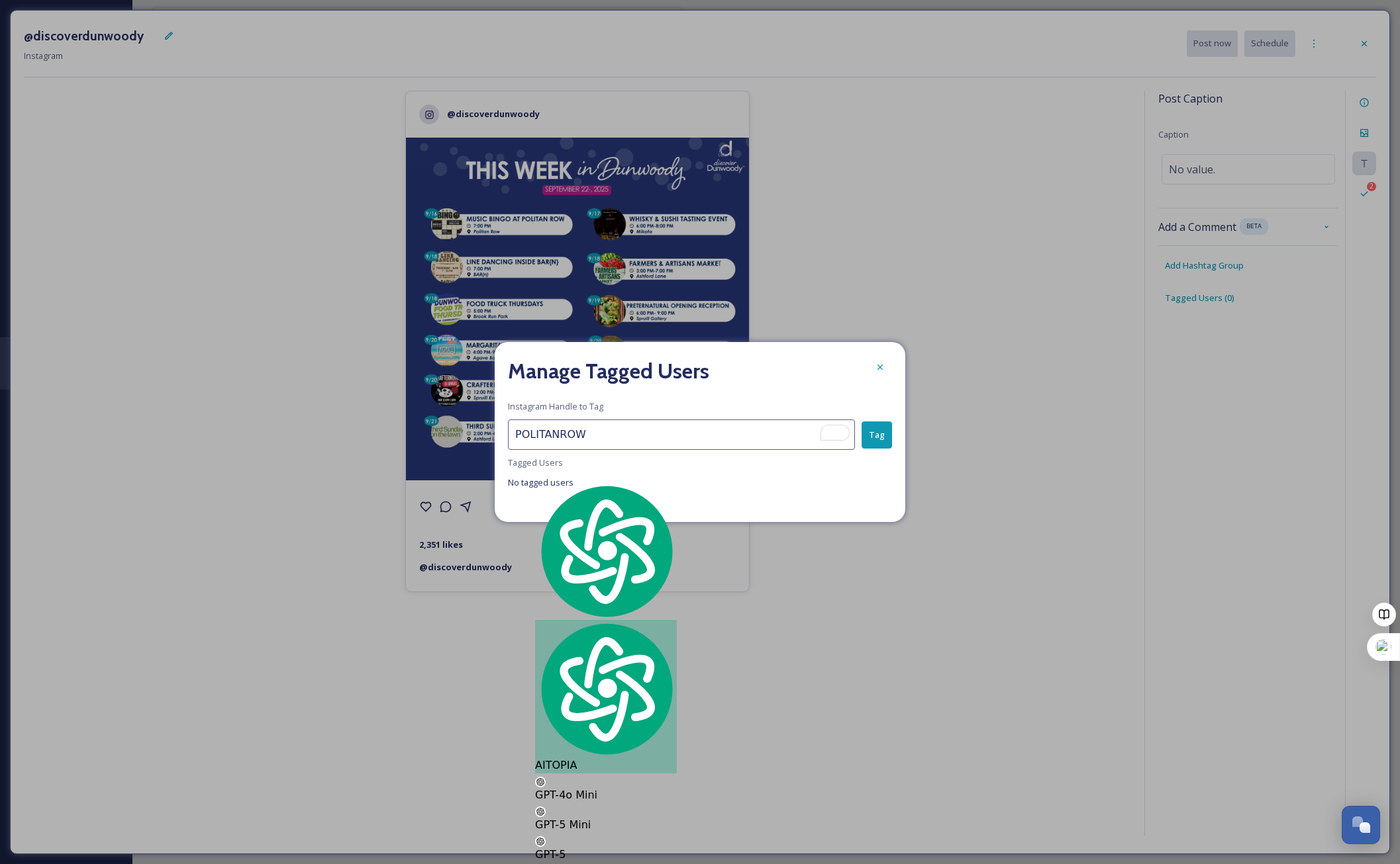
drag, startPoint x: 529, startPoint y: 476, endPoint x: 766, endPoint y: 365, distance: 261.7
click at [757, 366] on div "Manage Tagged Users" at bounding box center [699, 371] width 384 height 32
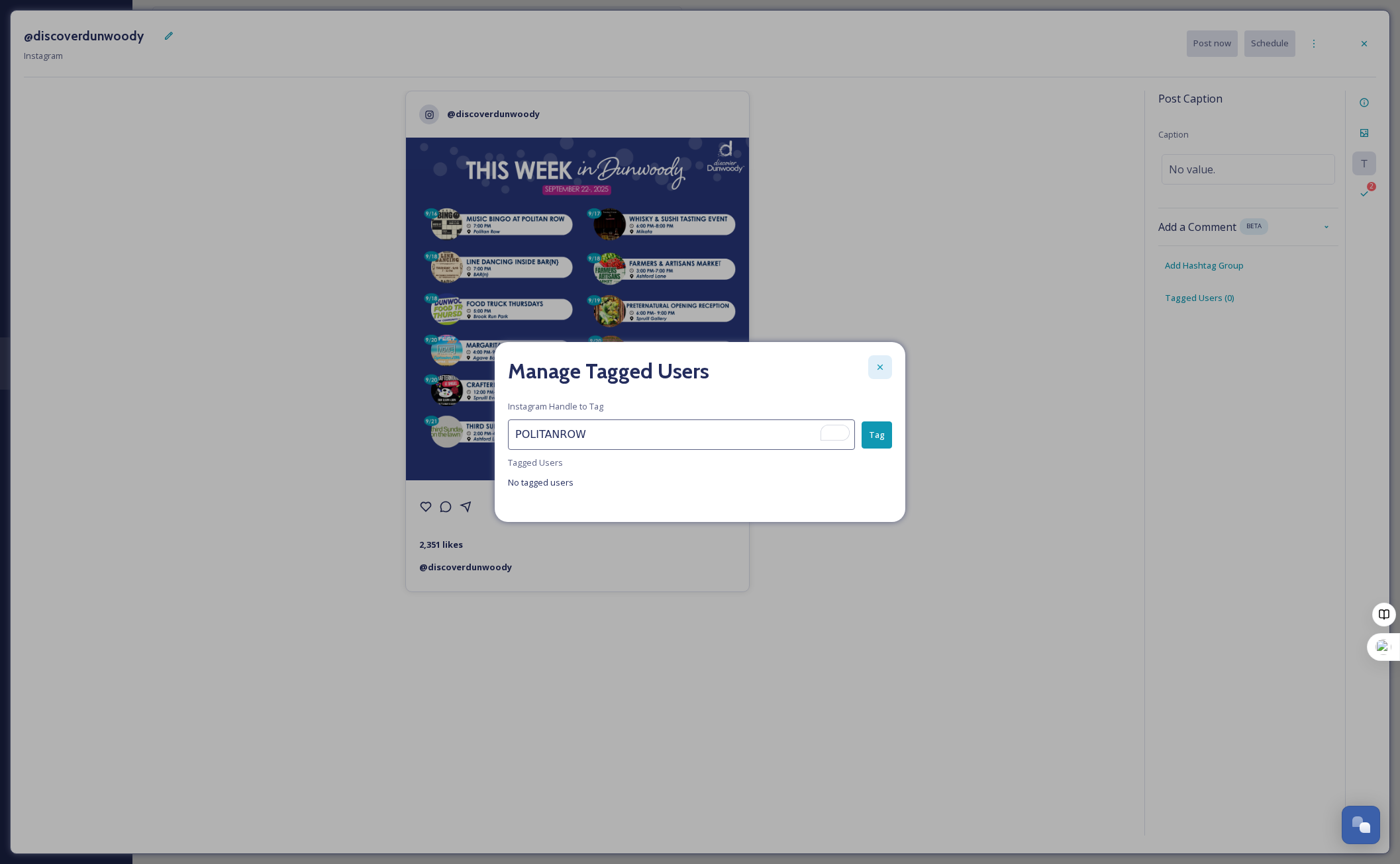
click at [877, 360] on div at bounding box center [880, 367] width 24 height 24
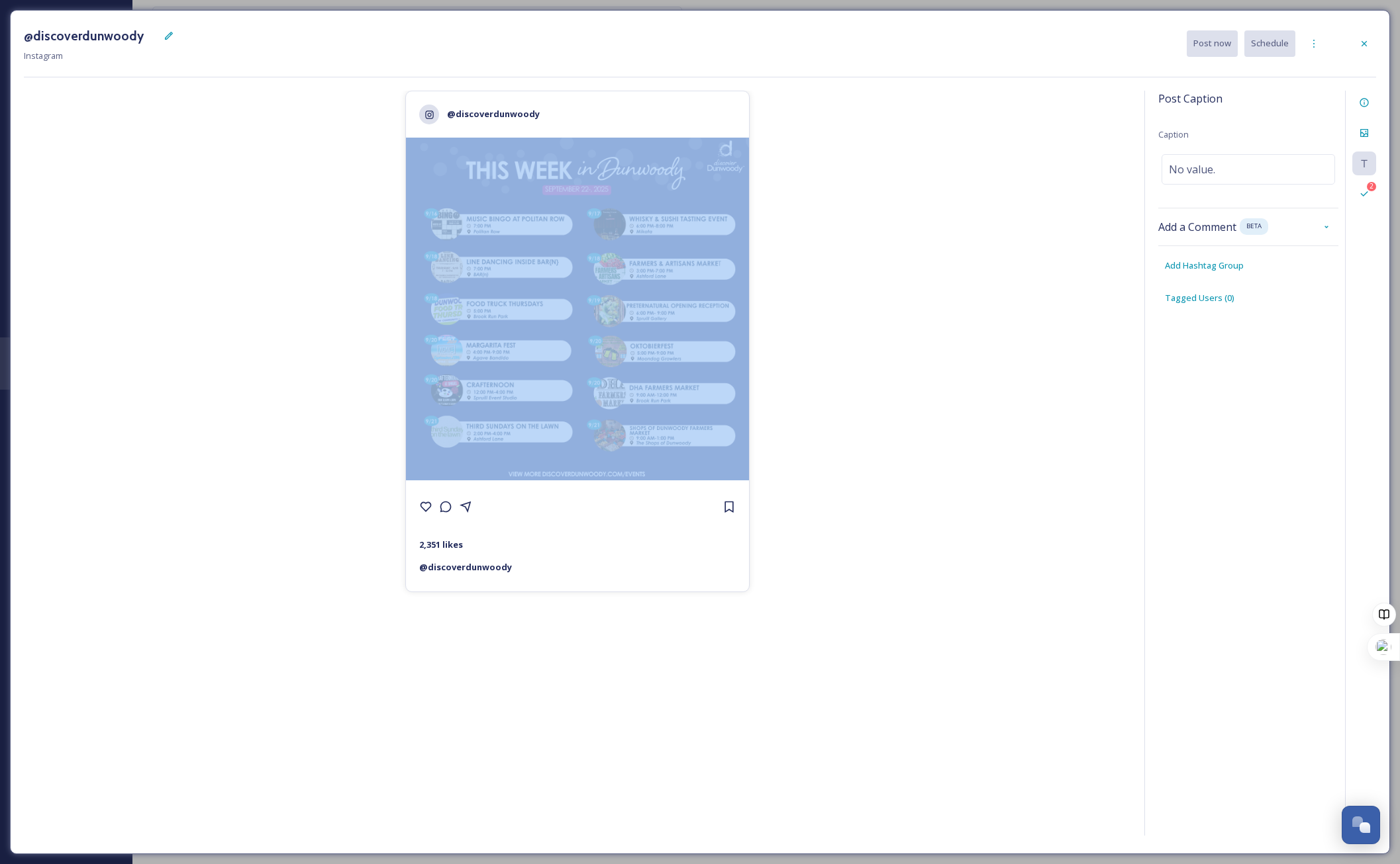
click at [877, 361] on div "@discoverdunwoody 2,351 likes @ discoverdunwoody" at bounding box center [578, 465] width 1107 height 750
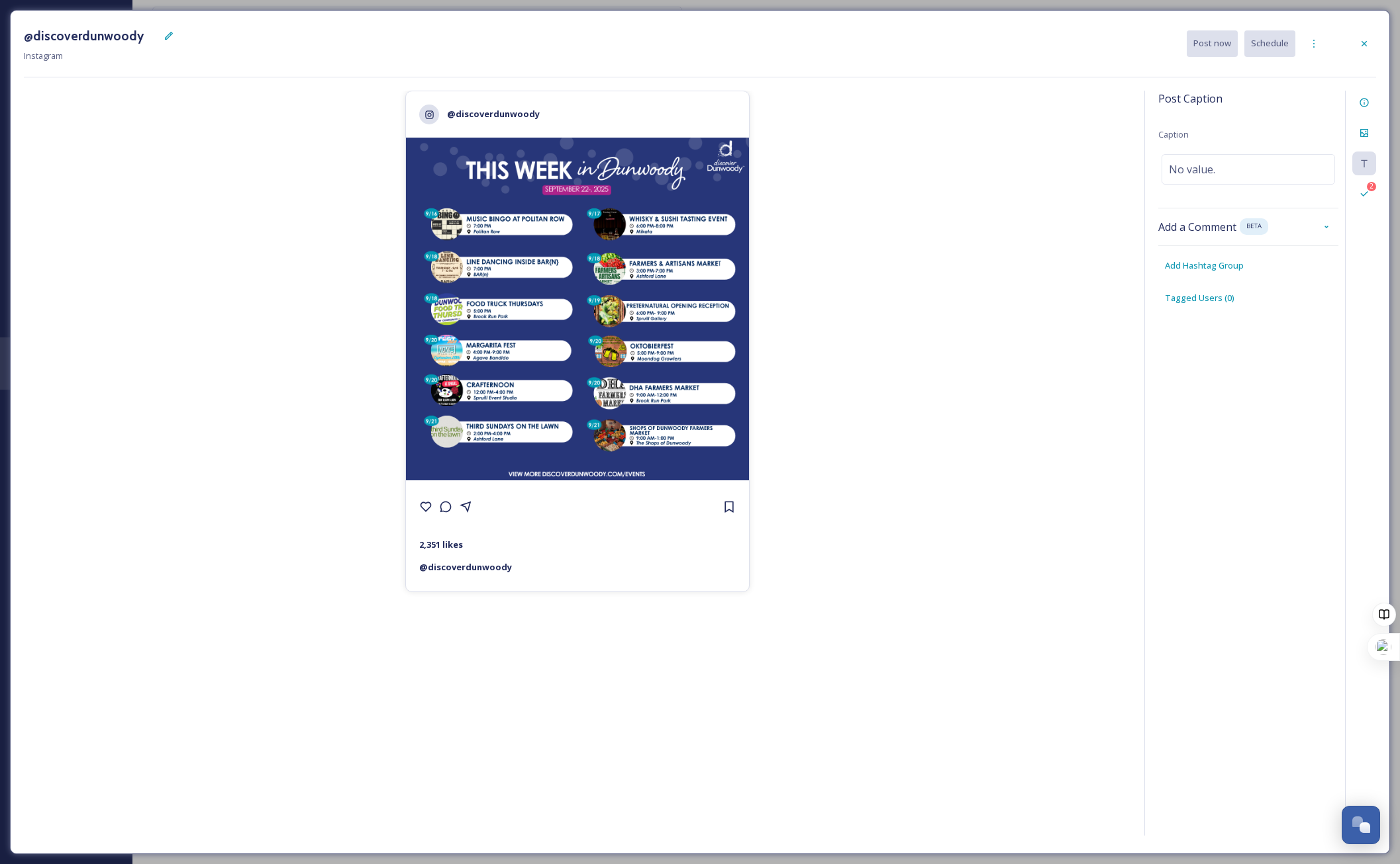
click at [1204, 311] on div "Post Caption Caption No value. Add a Comment BETA Add Hashtag Group Tagged User…" at bounding box center [1248, 210] width 180 height 241
click at [1211, 294] on span "Tagged Users ( 0 )" at bounding box center [1199, 298] width 69 height 13
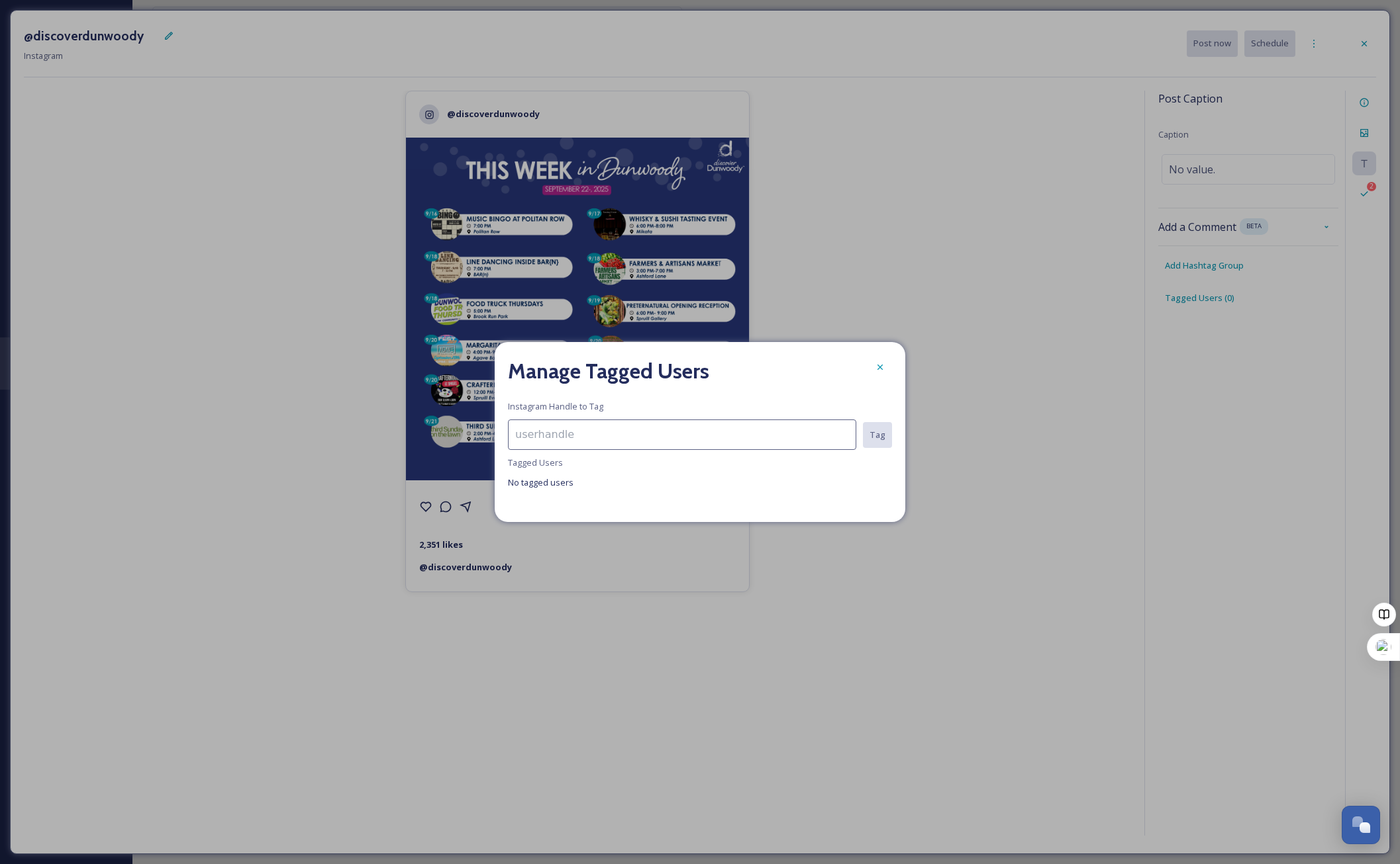
click at [585, 486] on span "No tagged users" at bounding box center [699, 483] width 384 height 13
click at [854, 434] on div "Tag" at bounding box center [699, 435] width 384 height 30
click at [744, 441] on input "To enrich screen reader interactions, please activate Accessibility in Grammarl…" at bounding box center [682, 435] width 348 height 30
click at [516, 437] on input "cityofdunwoody" at bounding box center [681, 435] width 347 height 30
click at [660, 444] on input "@cityofdunwoody" at bounding box center [681, 435] width 347 height 30
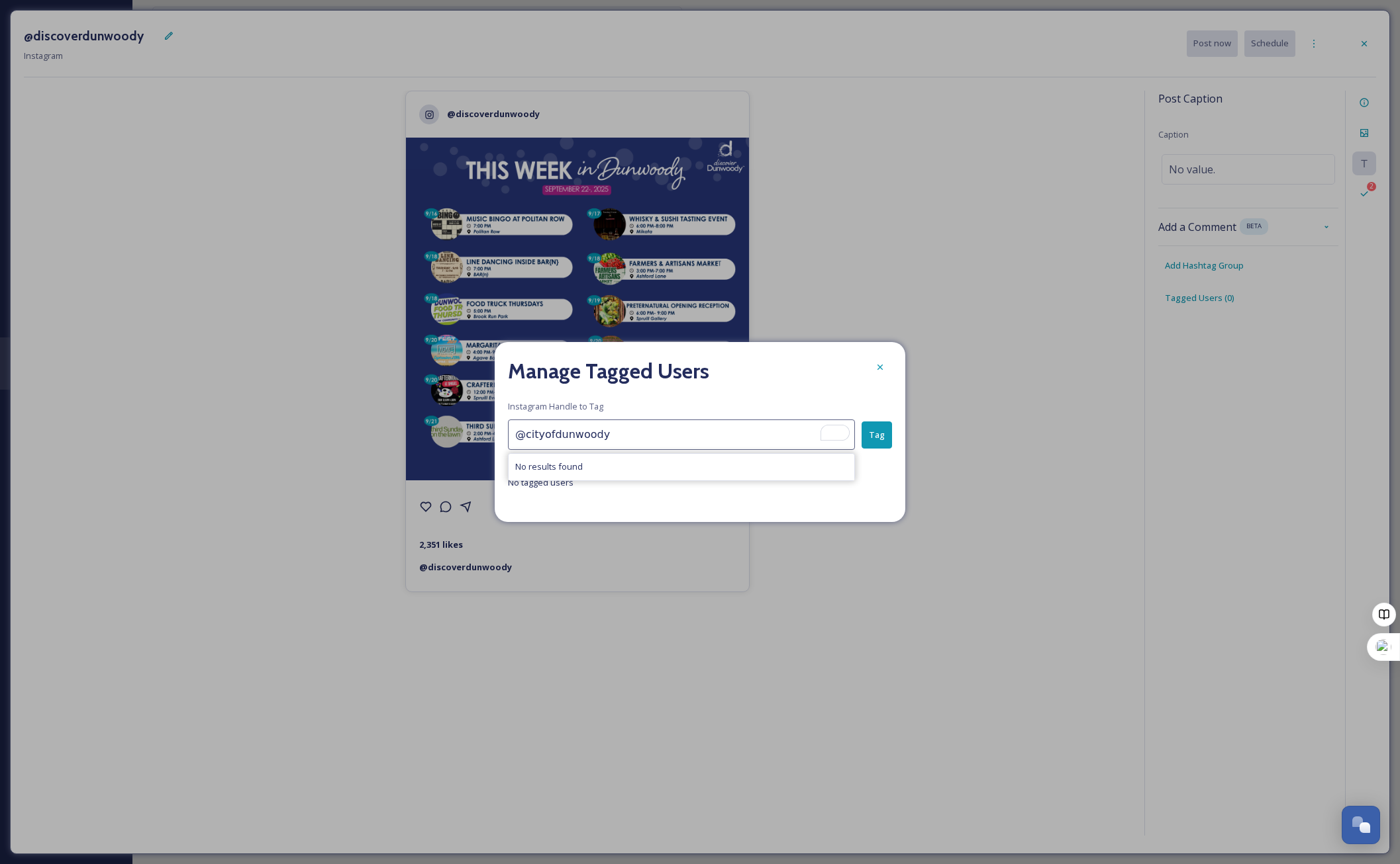
type input "@cityofdunwoody"
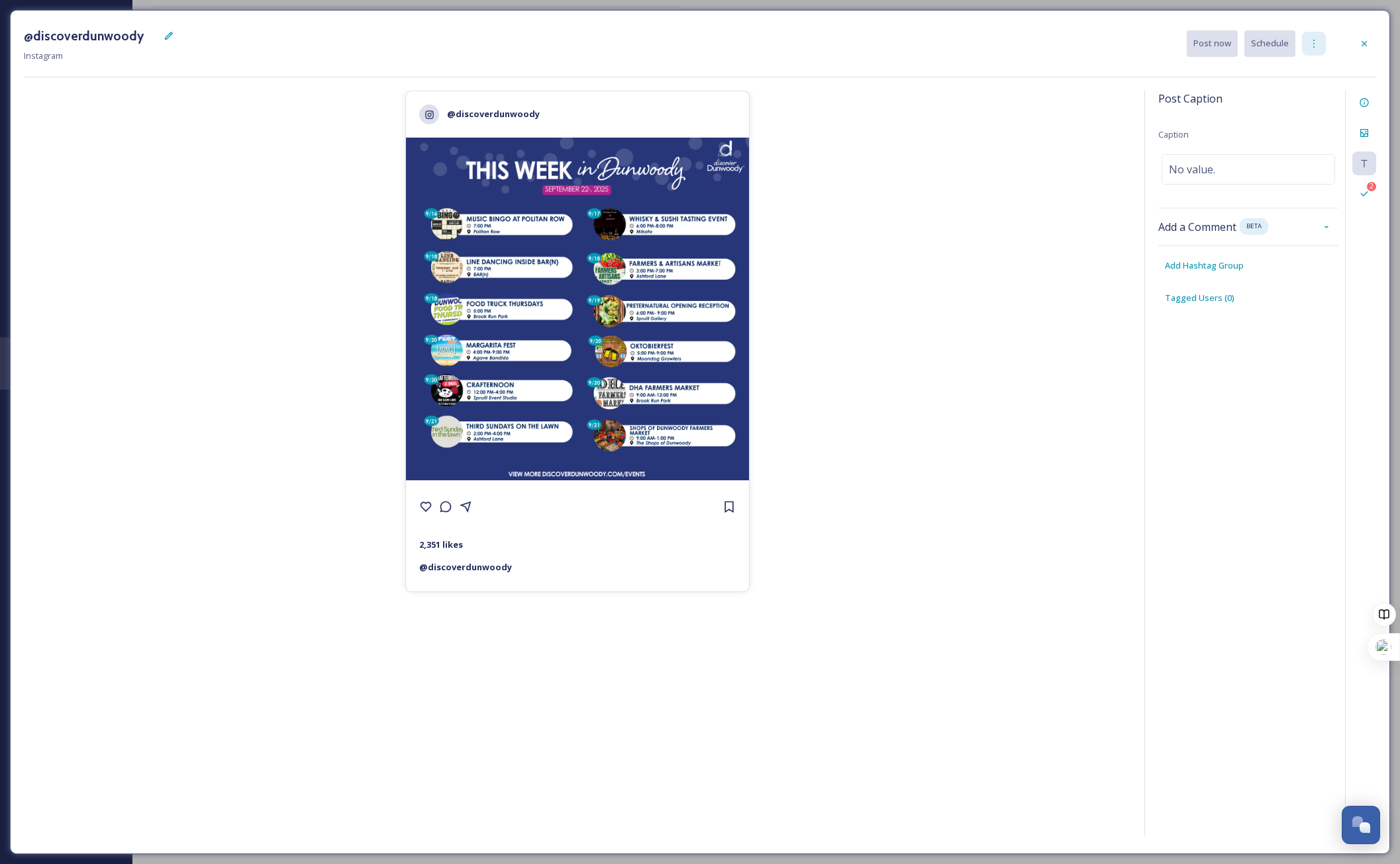
click at [1309, 36] on div at bounding box center [1314, 44] width 24 height 24
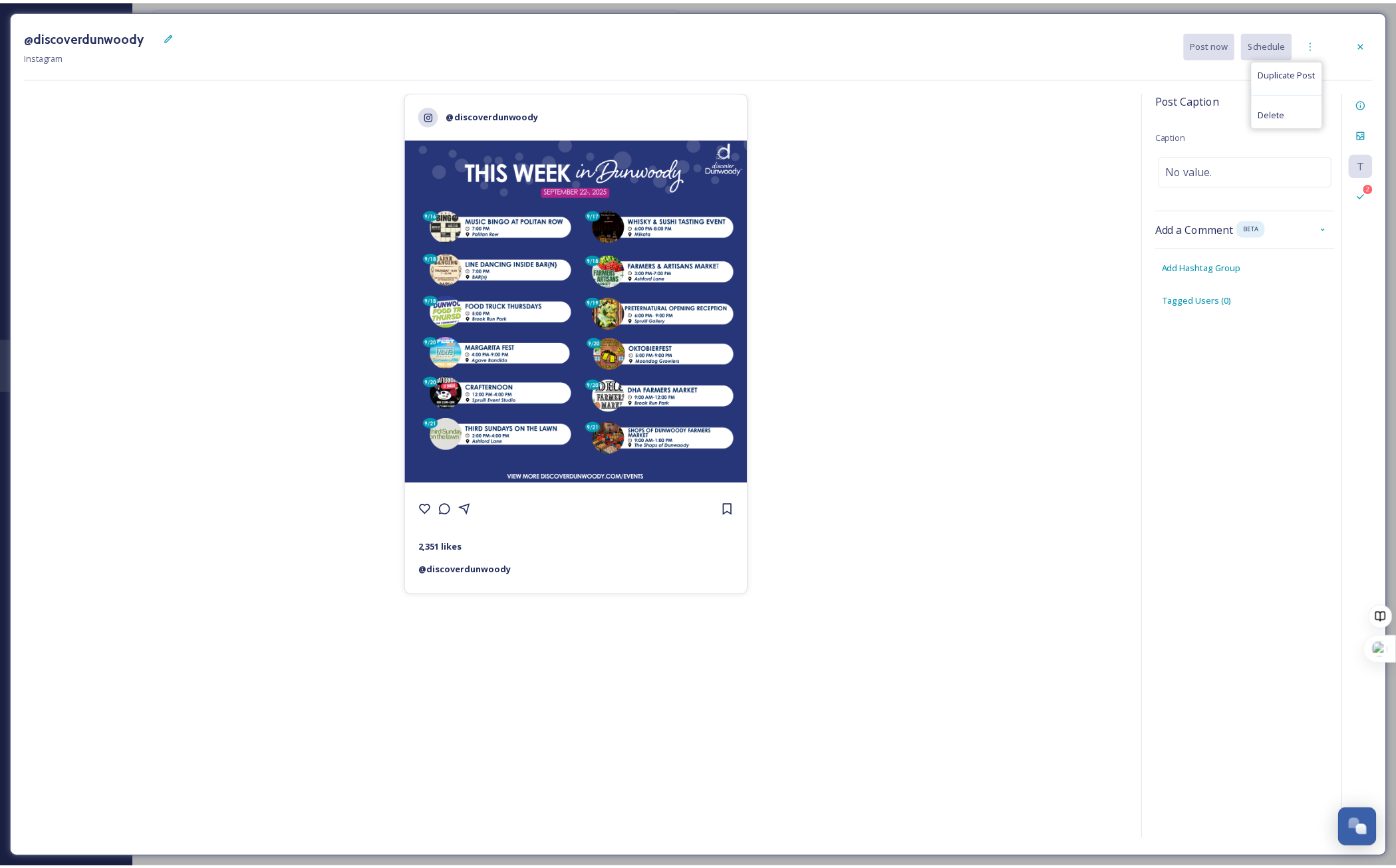
scroll to position [557, 0]
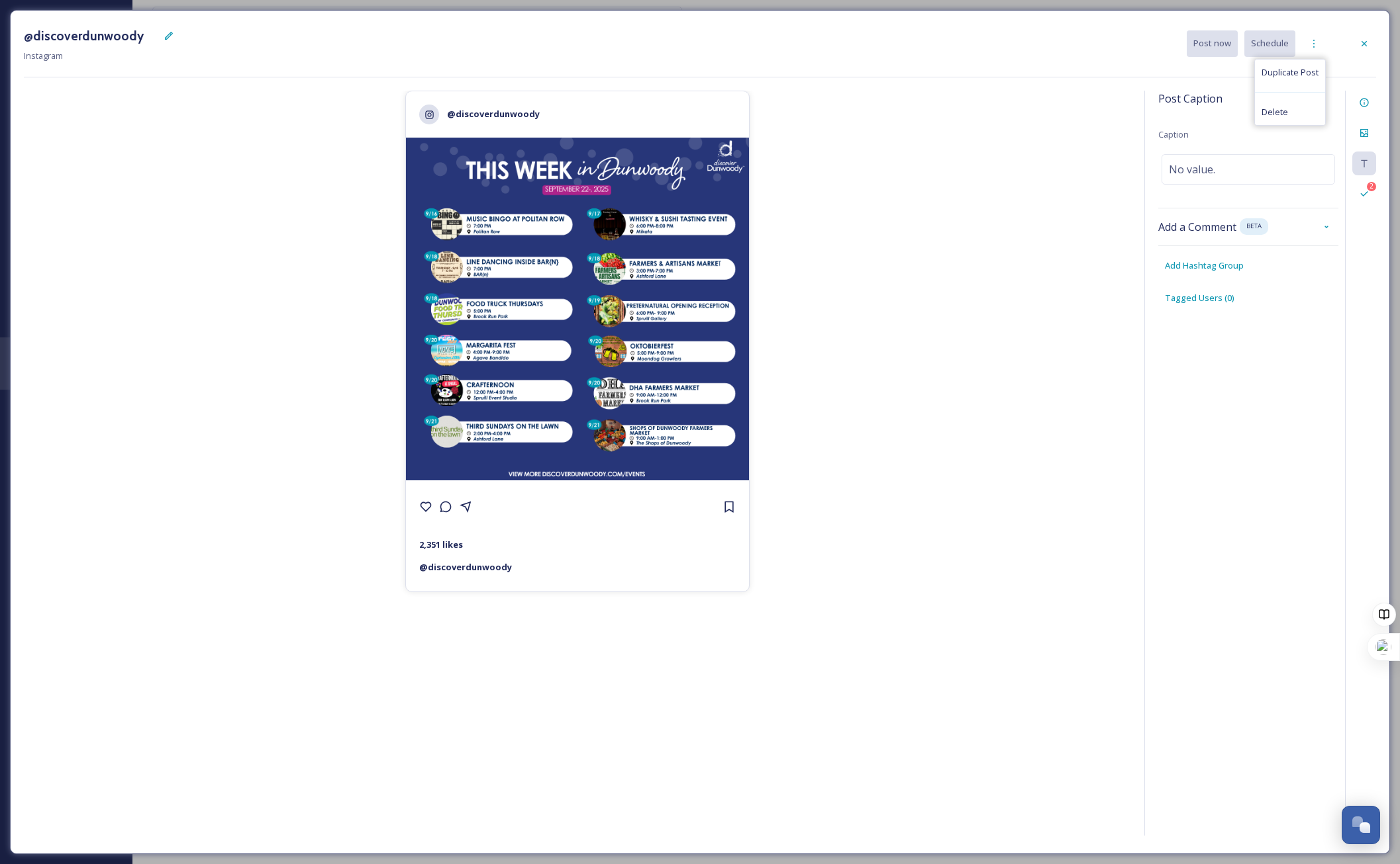
click at [192, 133] on div "@discoverdunwoody 2,351 likes @ discoverdunwoody" at bounding box center [578, 465] width 1107 height 750
click at [1355, 40] on div at bounding box center [1365, 44] width 24 height 24
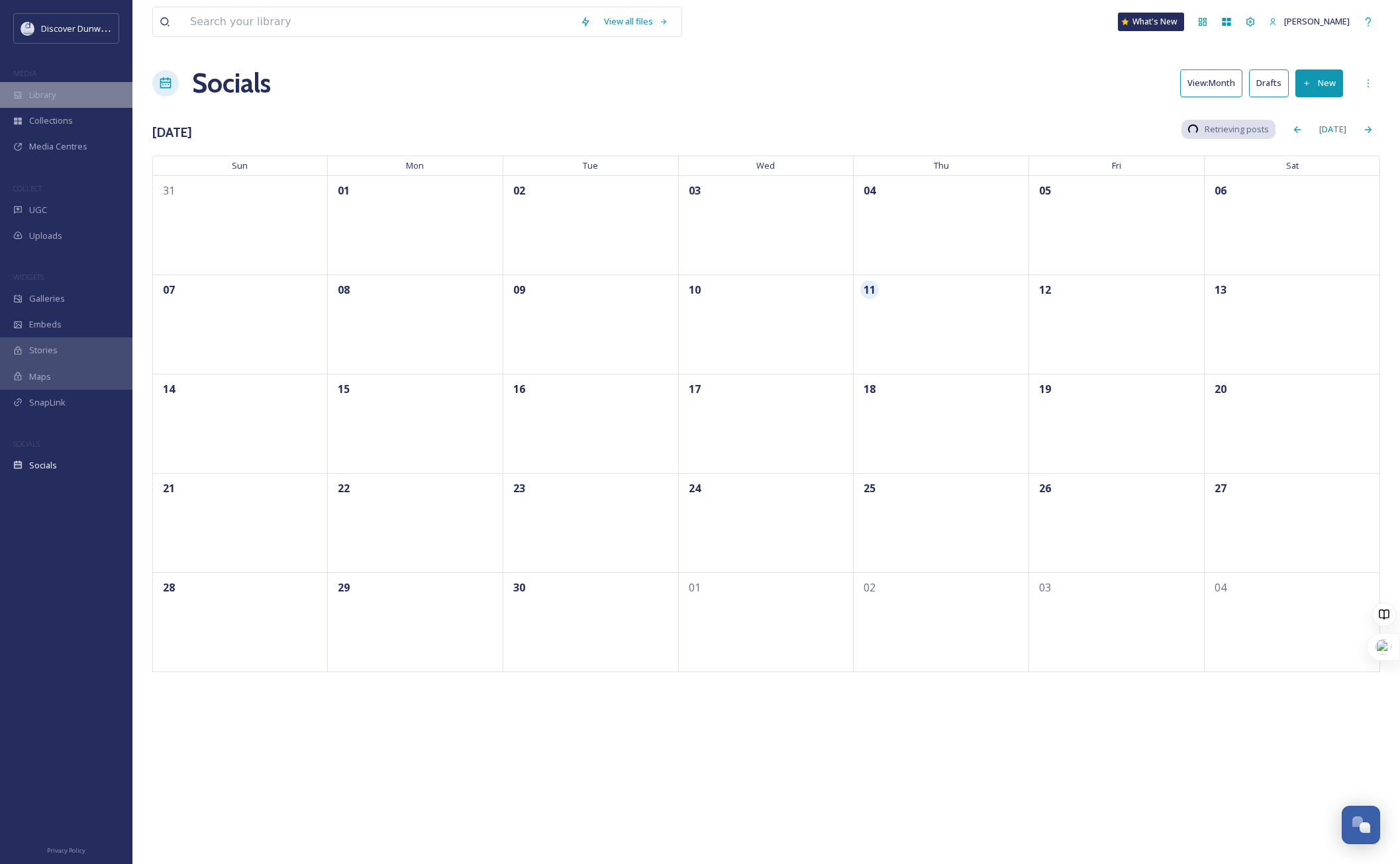
click at [58, 92] on div "Library" at bounding box center [66, 95] width 133 height 26
